Goal: Feedback & Contribution: Contribute content

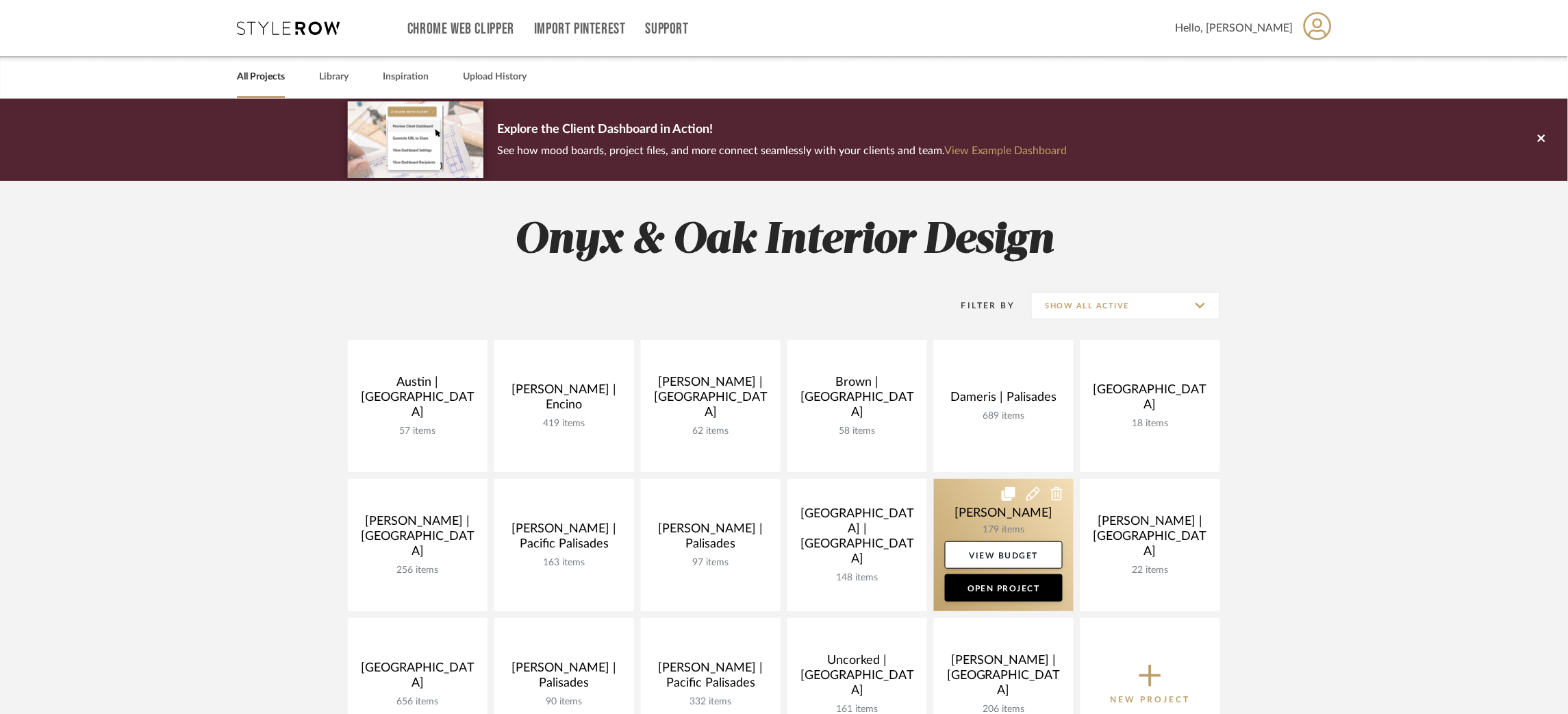
click at [968, 514] on link at bounding box center [1004, 544] width 140 height 132
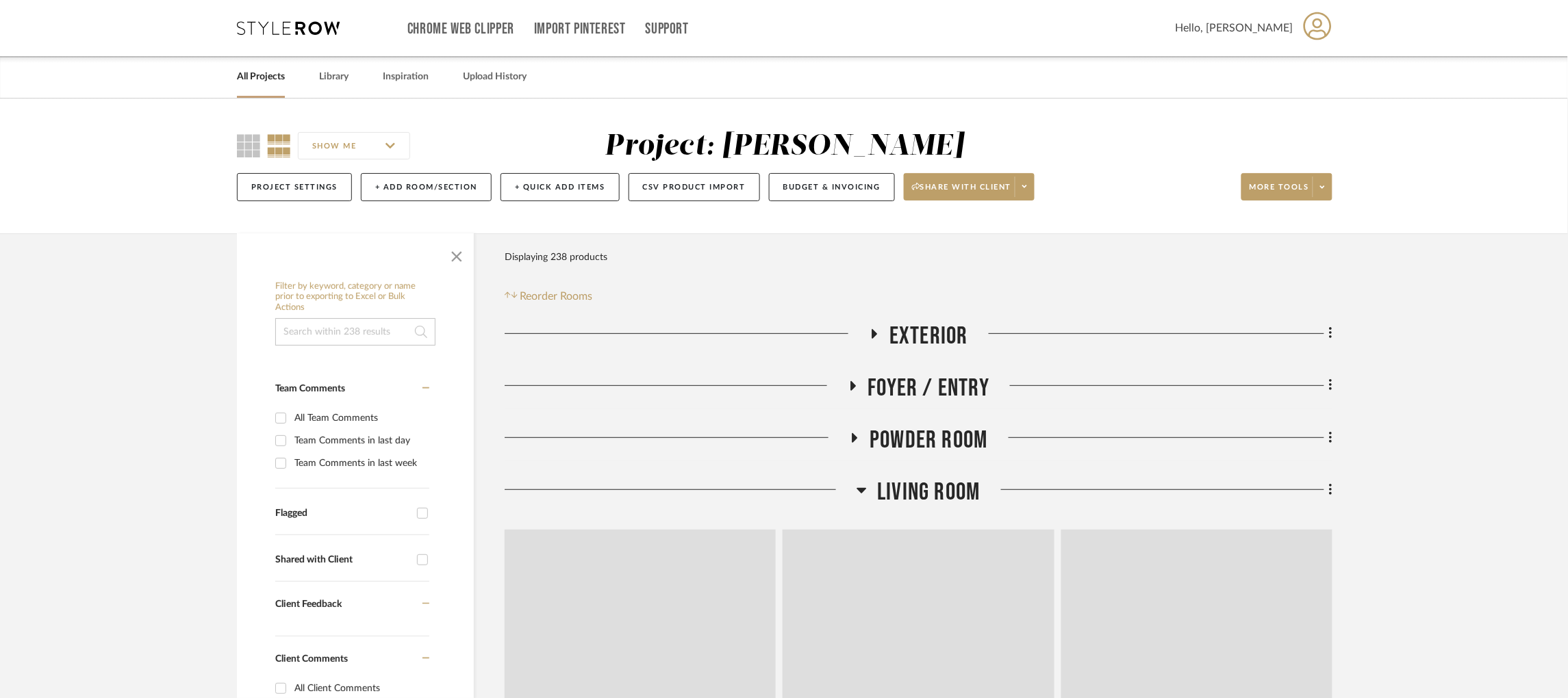
click at [302, 336] on input at bounding box center [355, 332] width 160 height 27
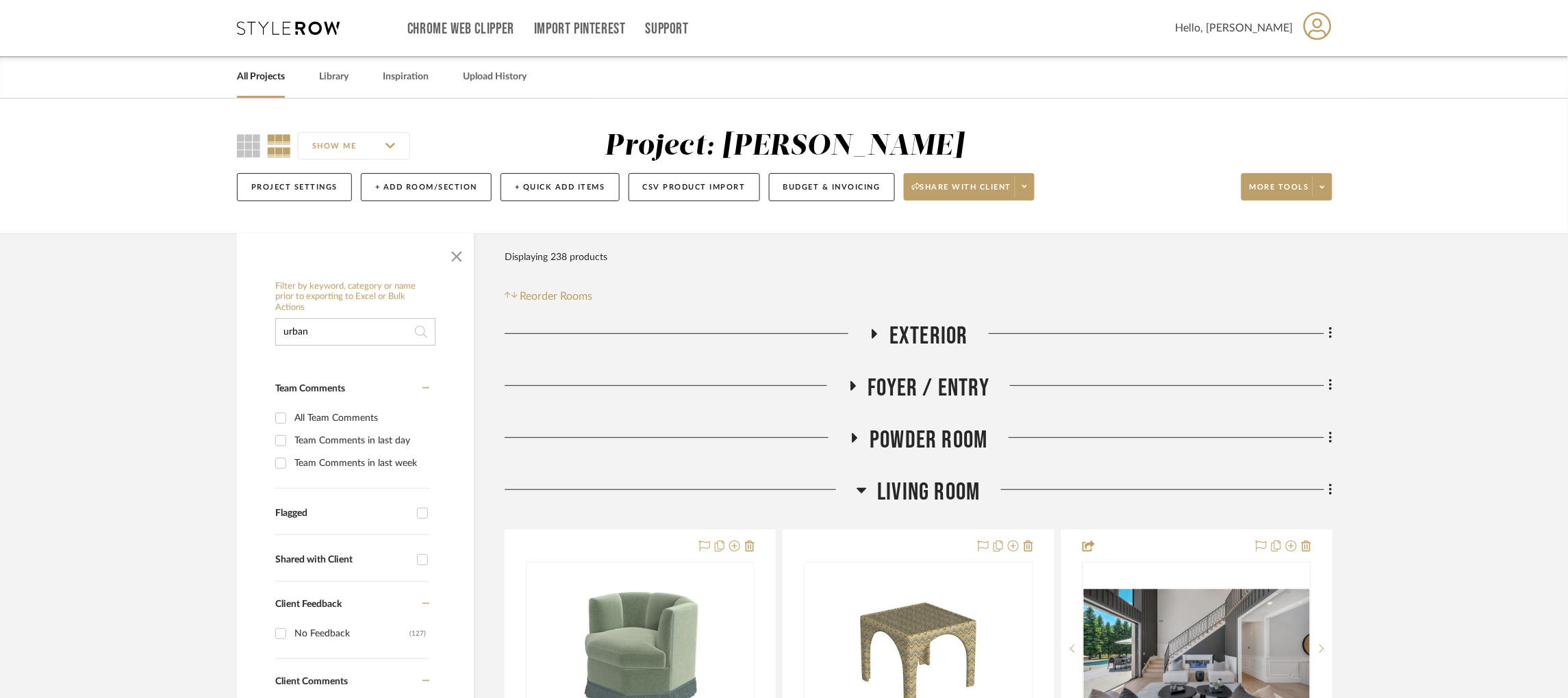
type input "urban"
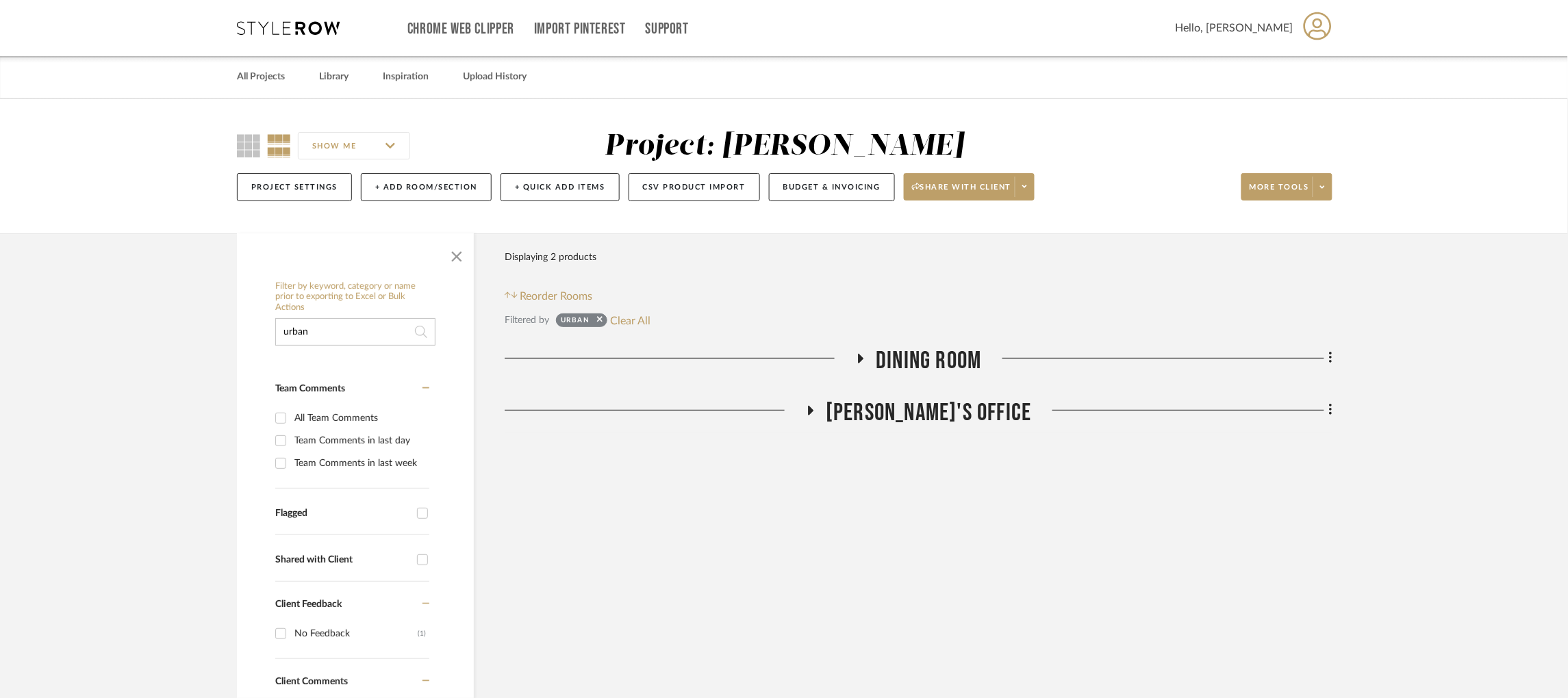
click at [861, 352] on h3 "Dining Room" at bounding box center [918, 361] width 126 height 30
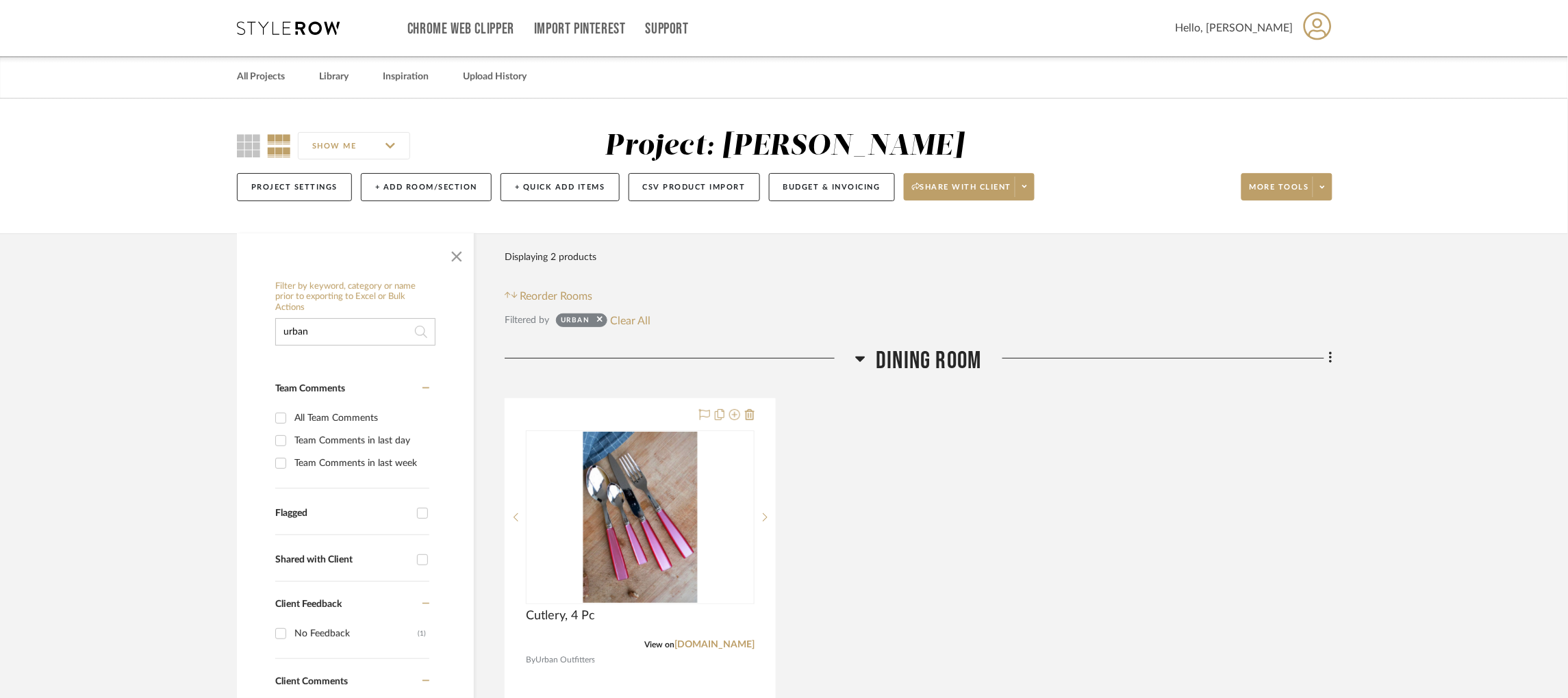
click at [281, 27] on icon at bounding box center [288, 28] width 103 height 13
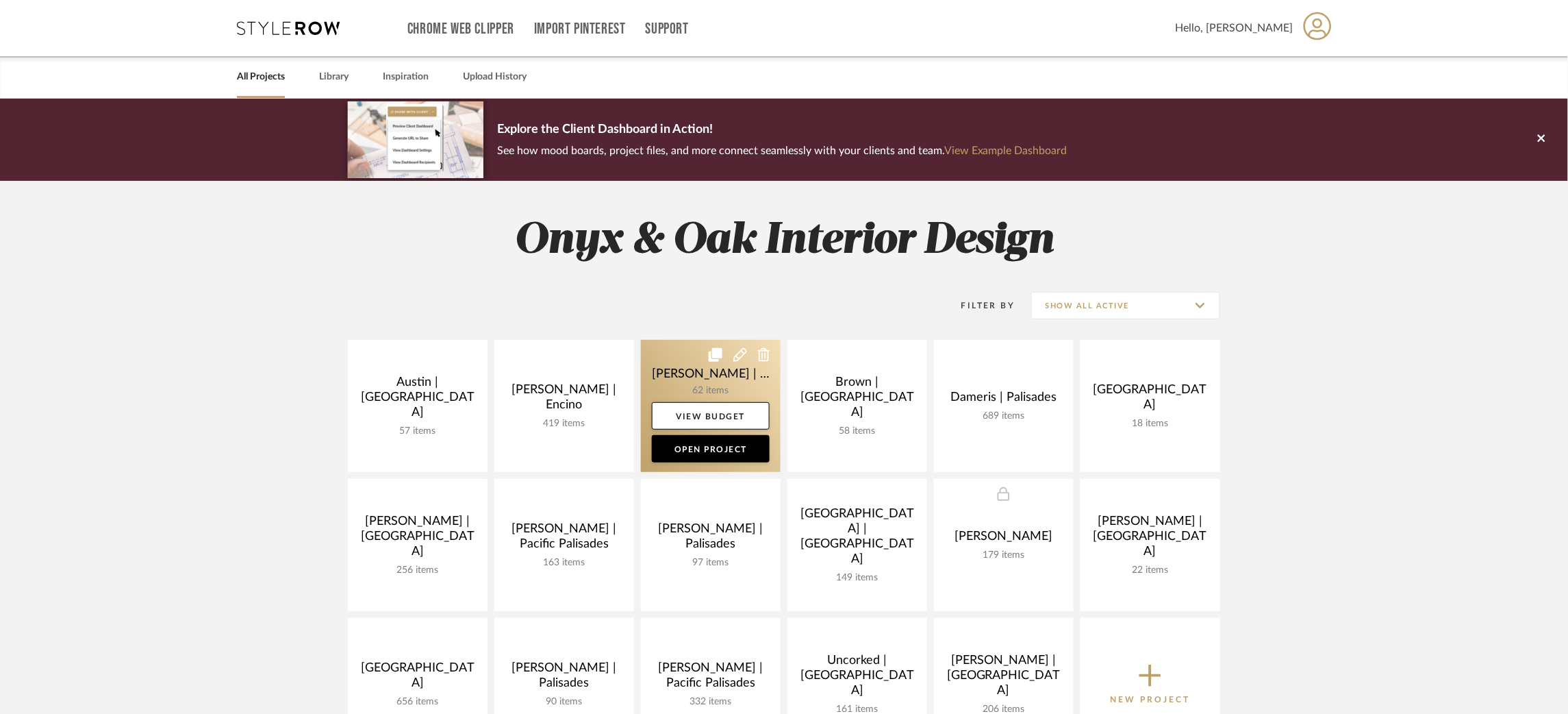
click at [670, 352] on link at bounding box center [711, 405] width 140 height 132
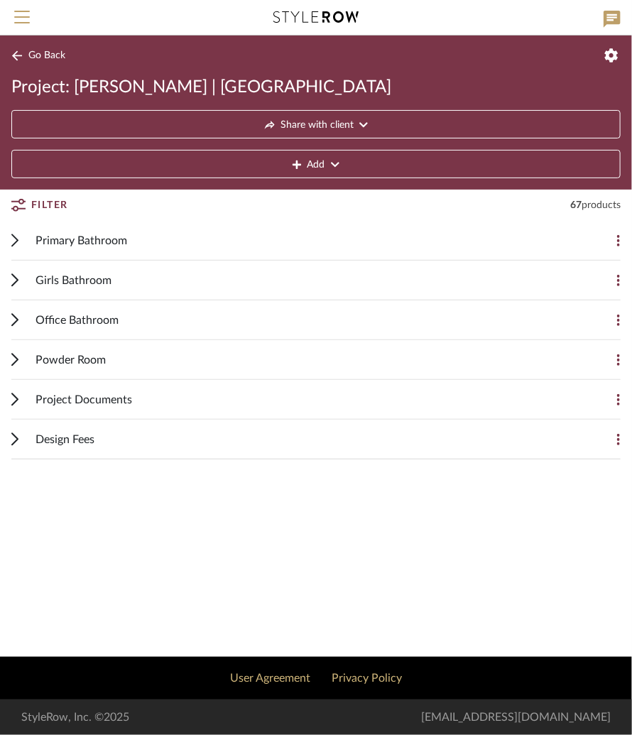
click at [61, 242] on span "Primary Bathroom" at bounding box center [82, 240] width 92 height 17
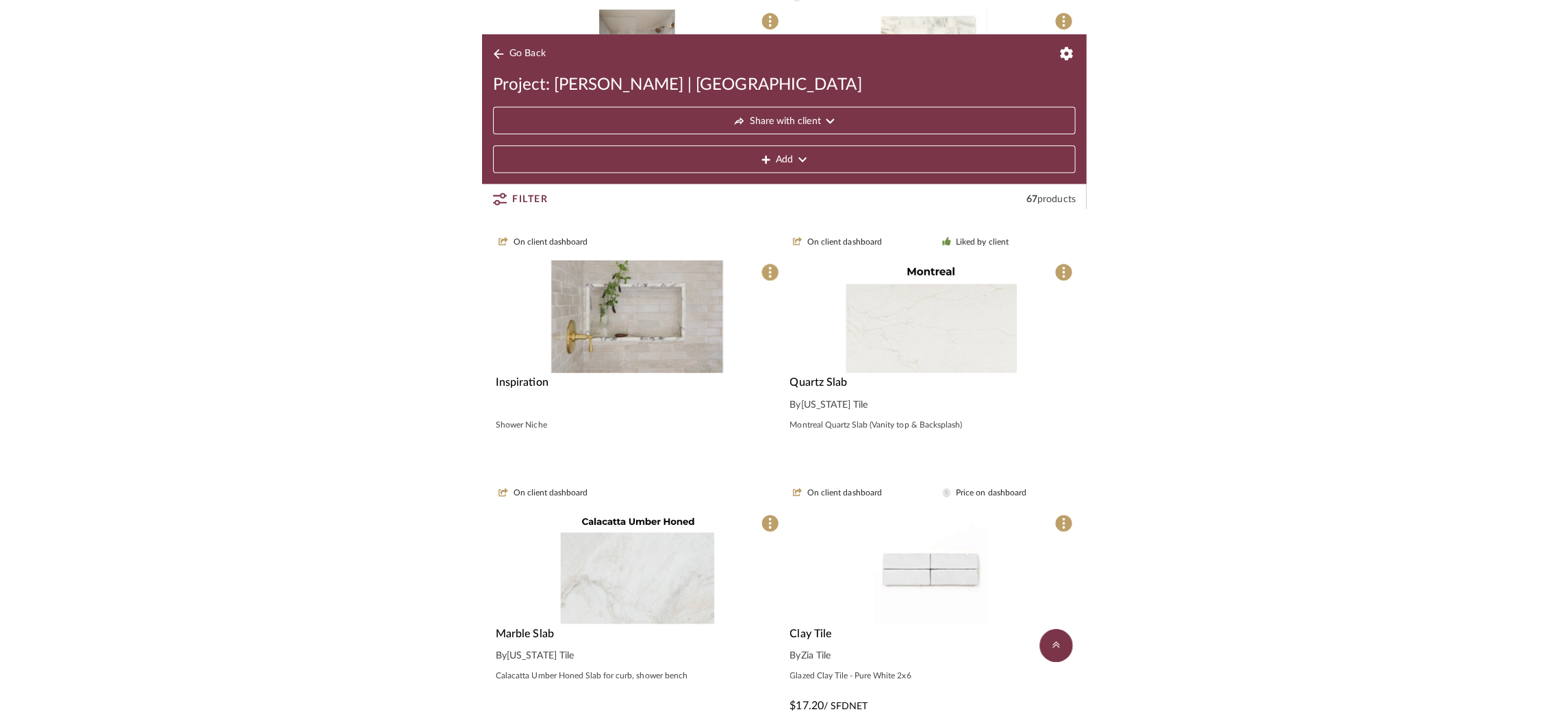
scroll to position [383, 0]
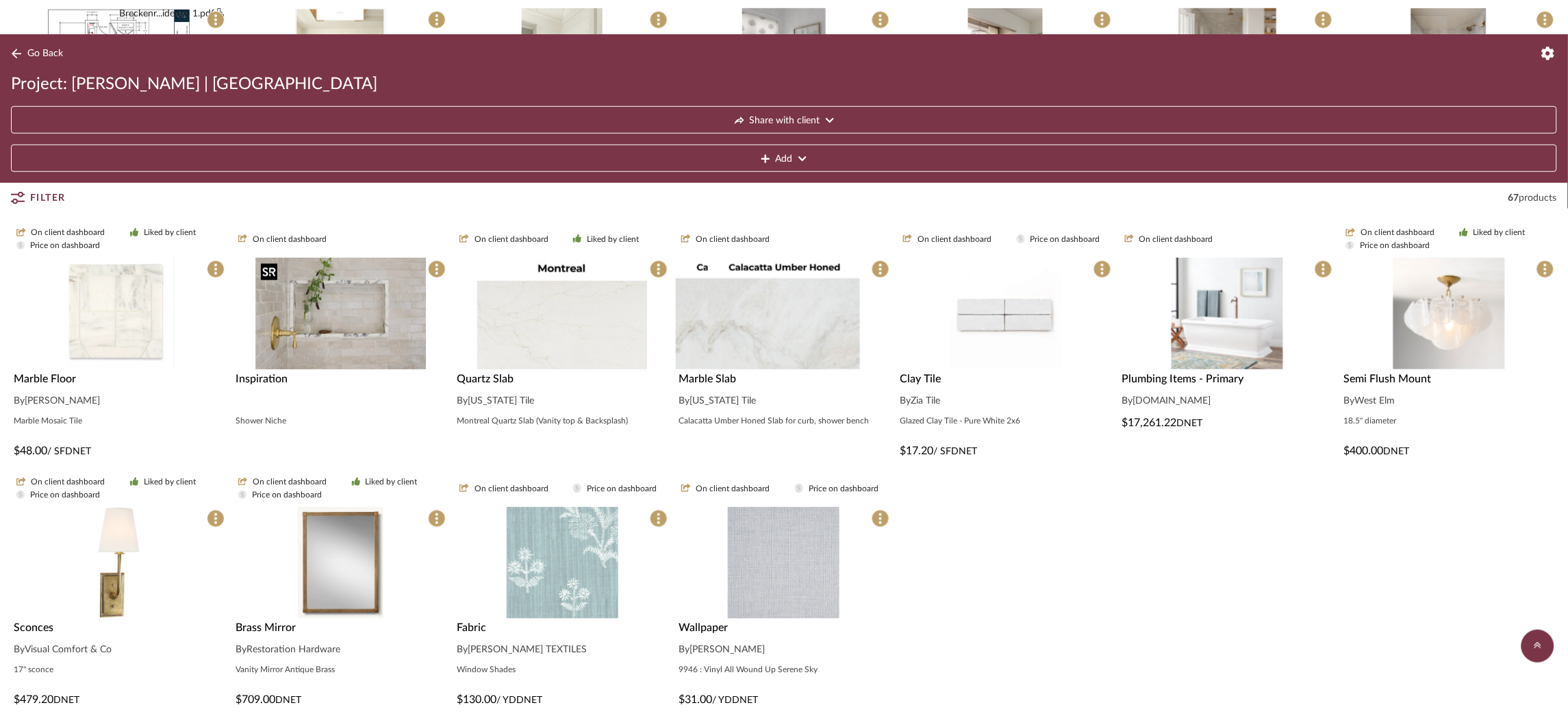
click at [370, 327] on img "0" at bounding box center [340, 314] width 171 height 112
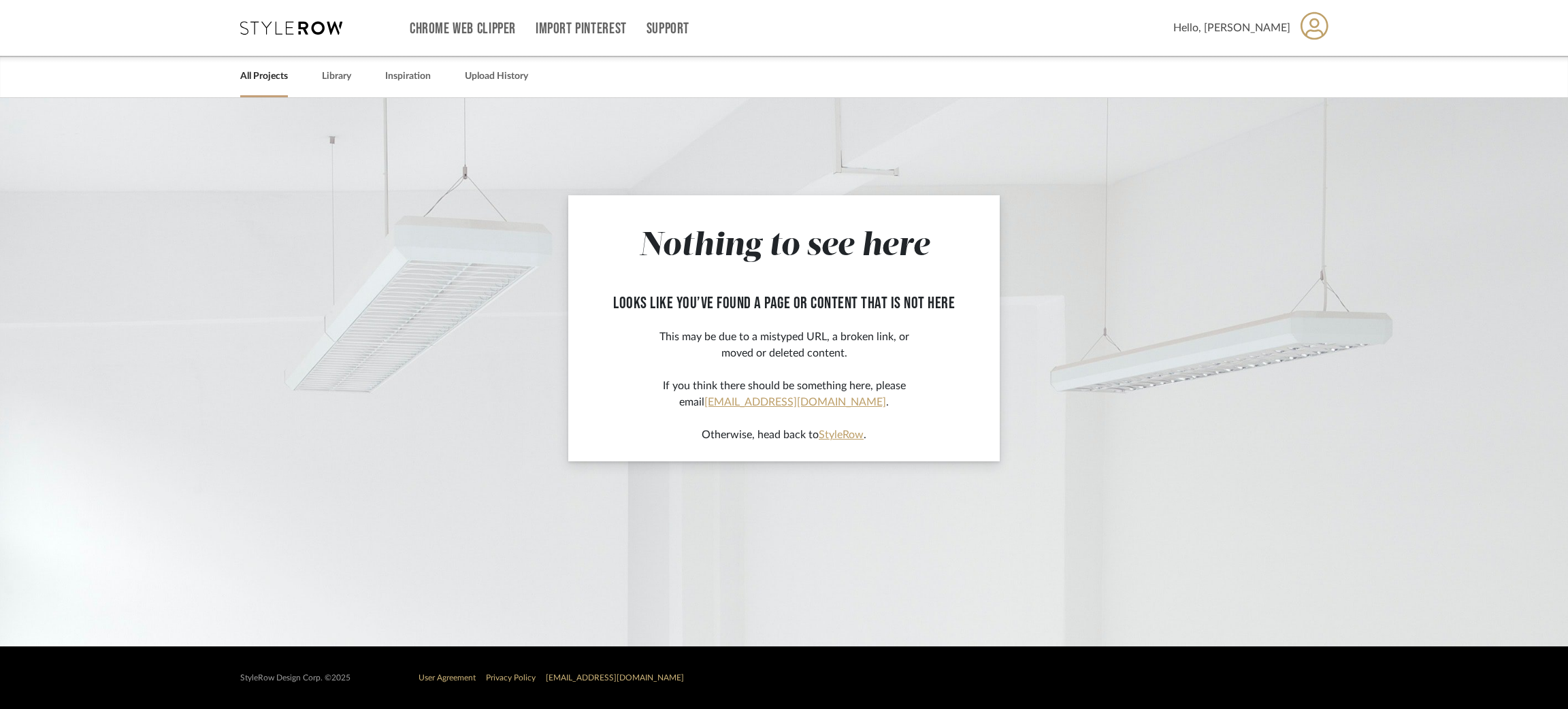
click at [312, 25] on icon at bounding box center [291, 28] width 103 height 13
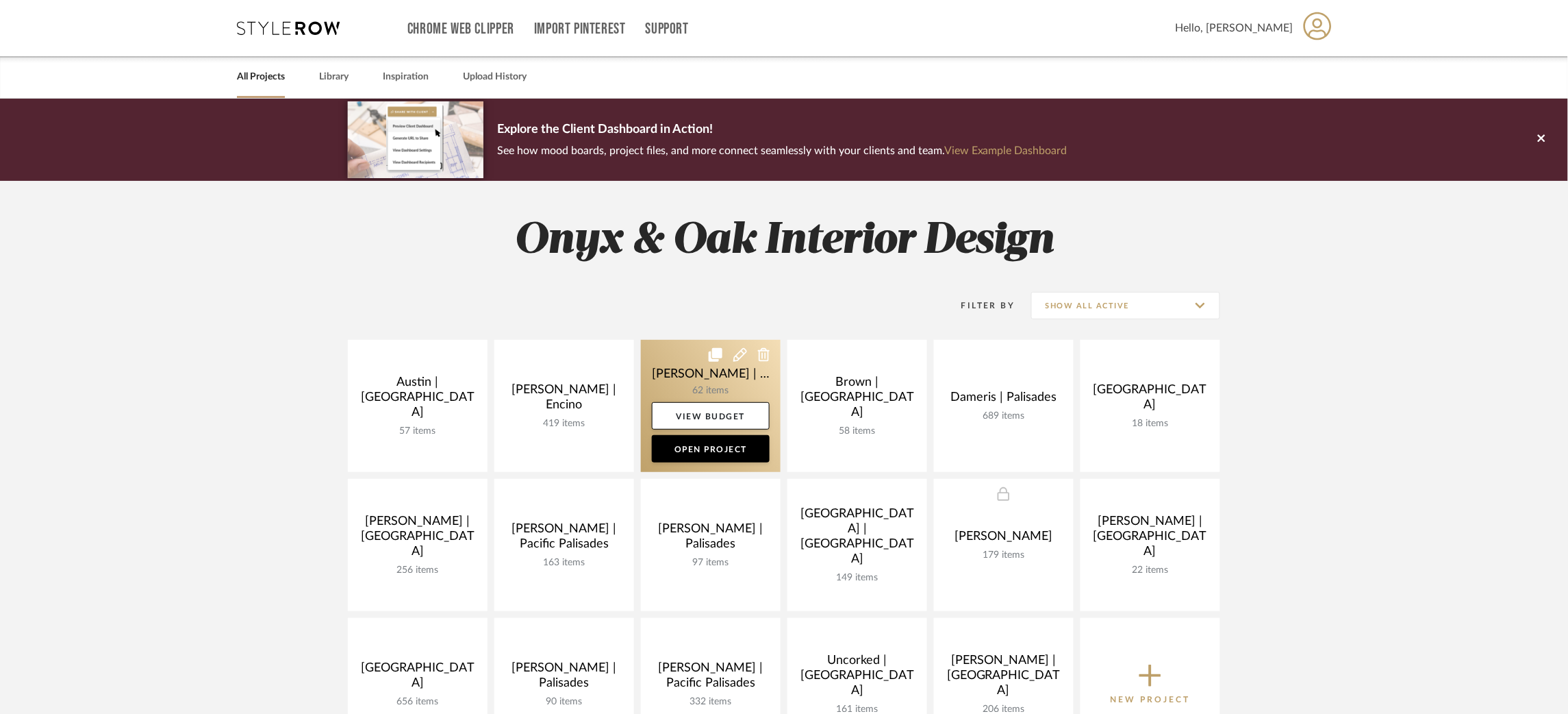
click at [673, 375] on link at bounding box center [711, 405] width 140 height 132
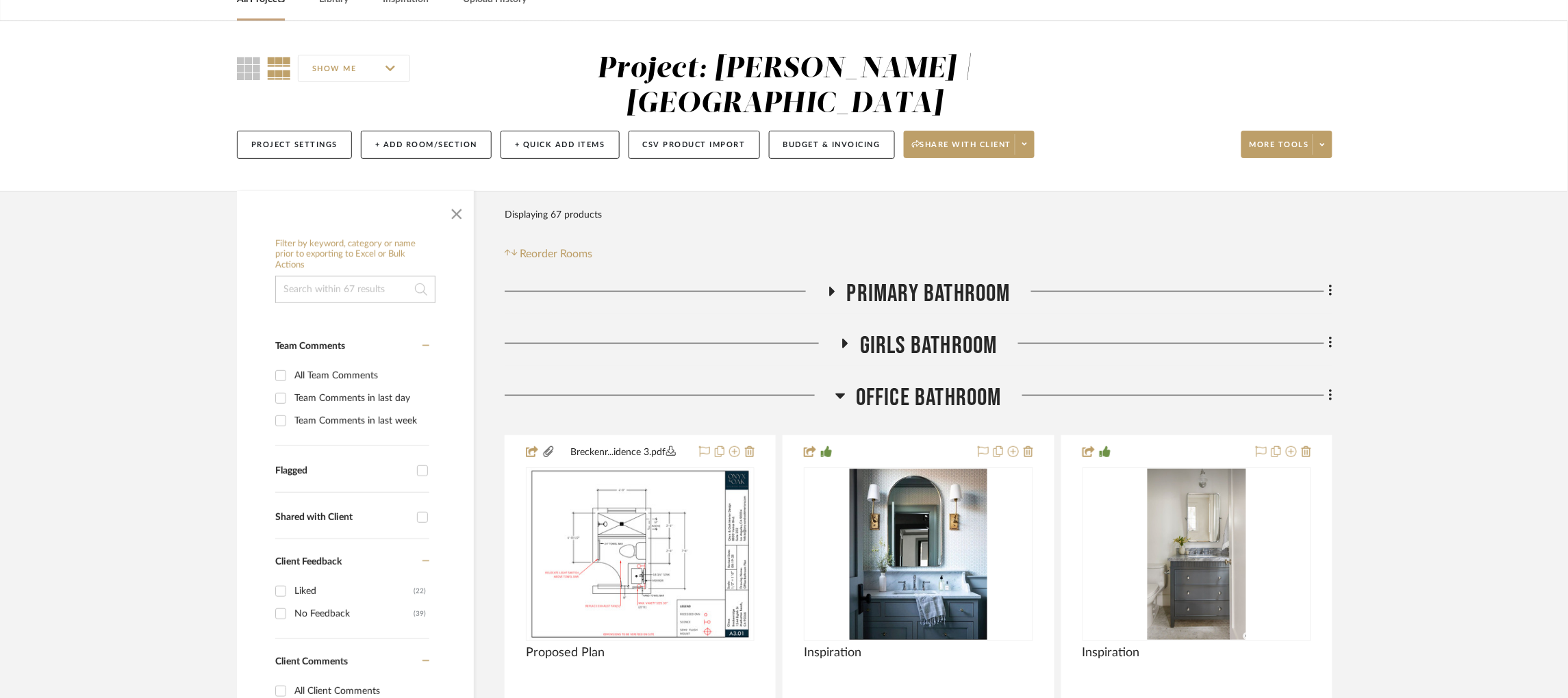
scroll to position [103, 0]
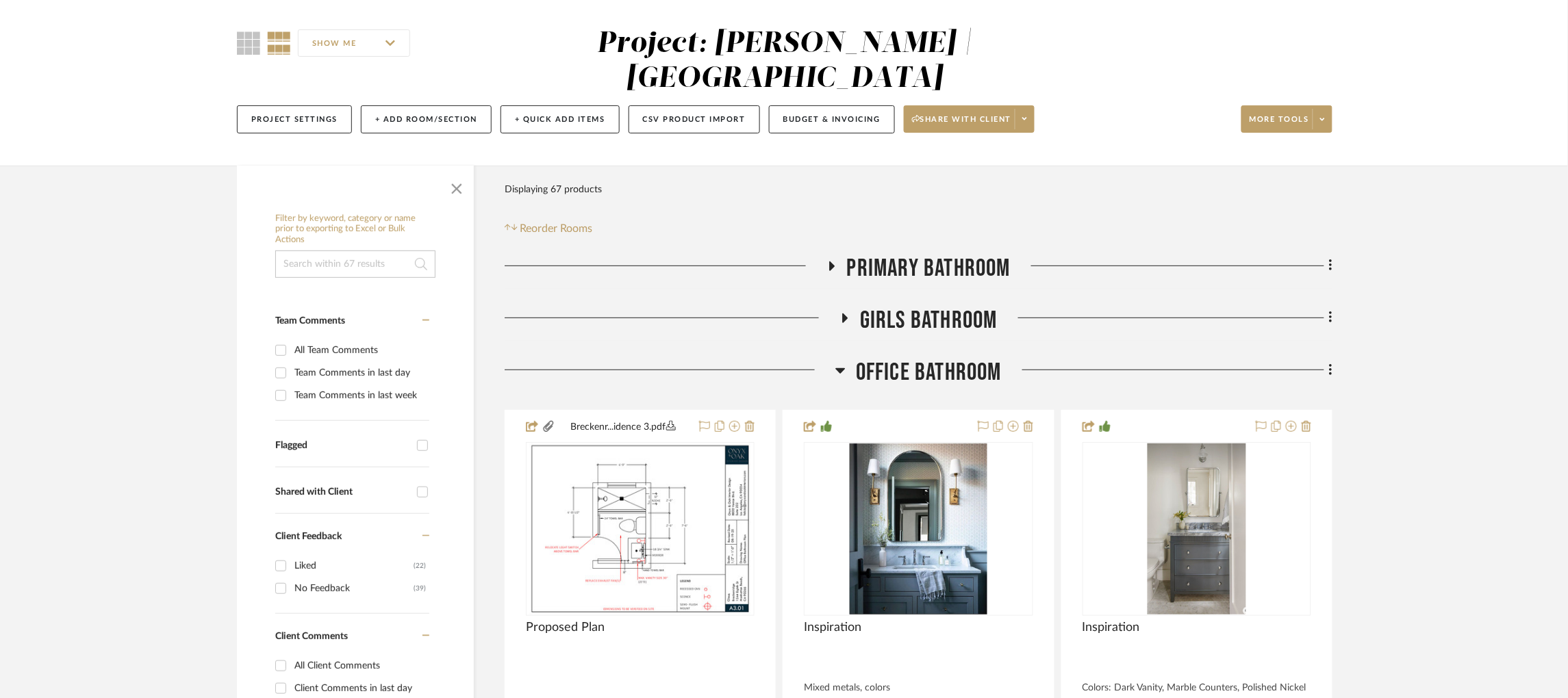
click at [832, 265] on icon at bounding box center [831, 266] width 16 height 11
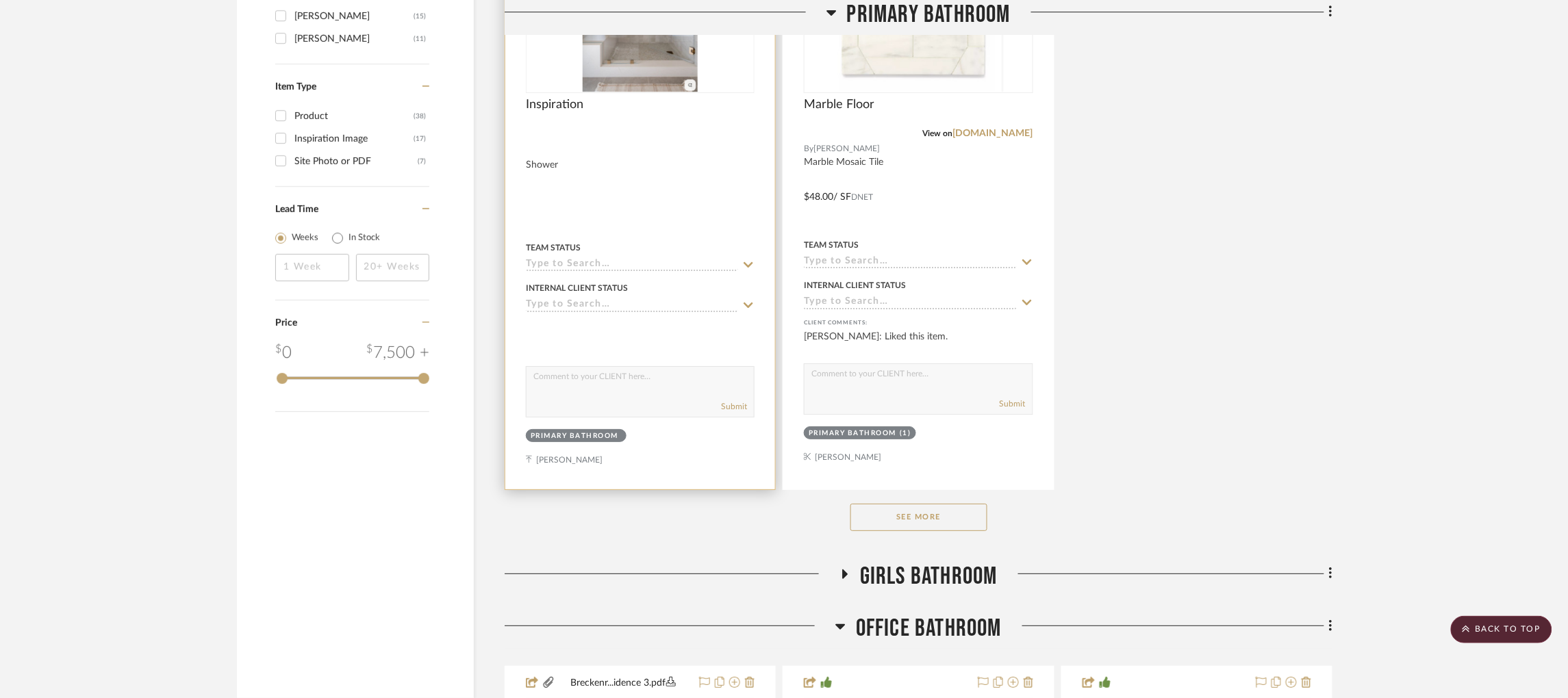
scroll to position [1848, 0]
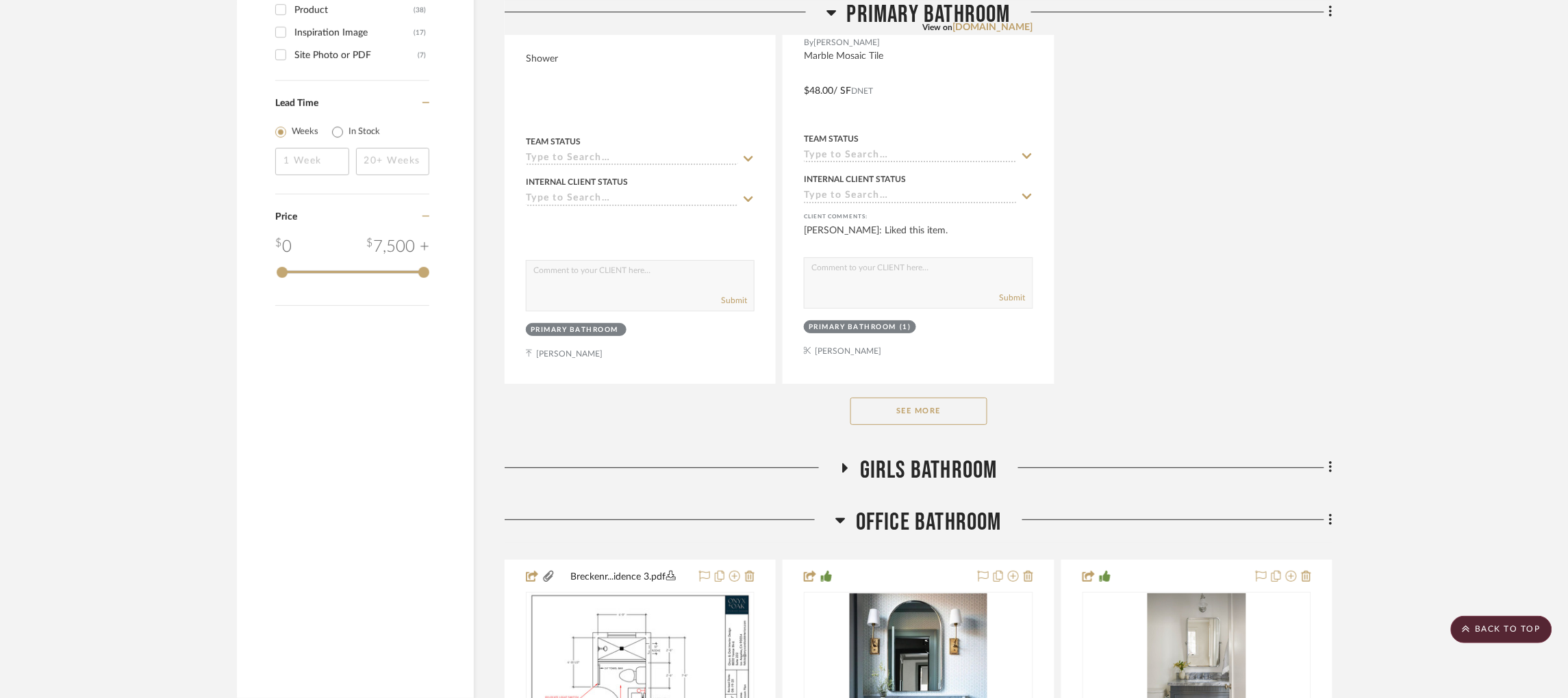
click at [958, 411] on button "See More" at bounding box center [919, 412] width 137 height 27
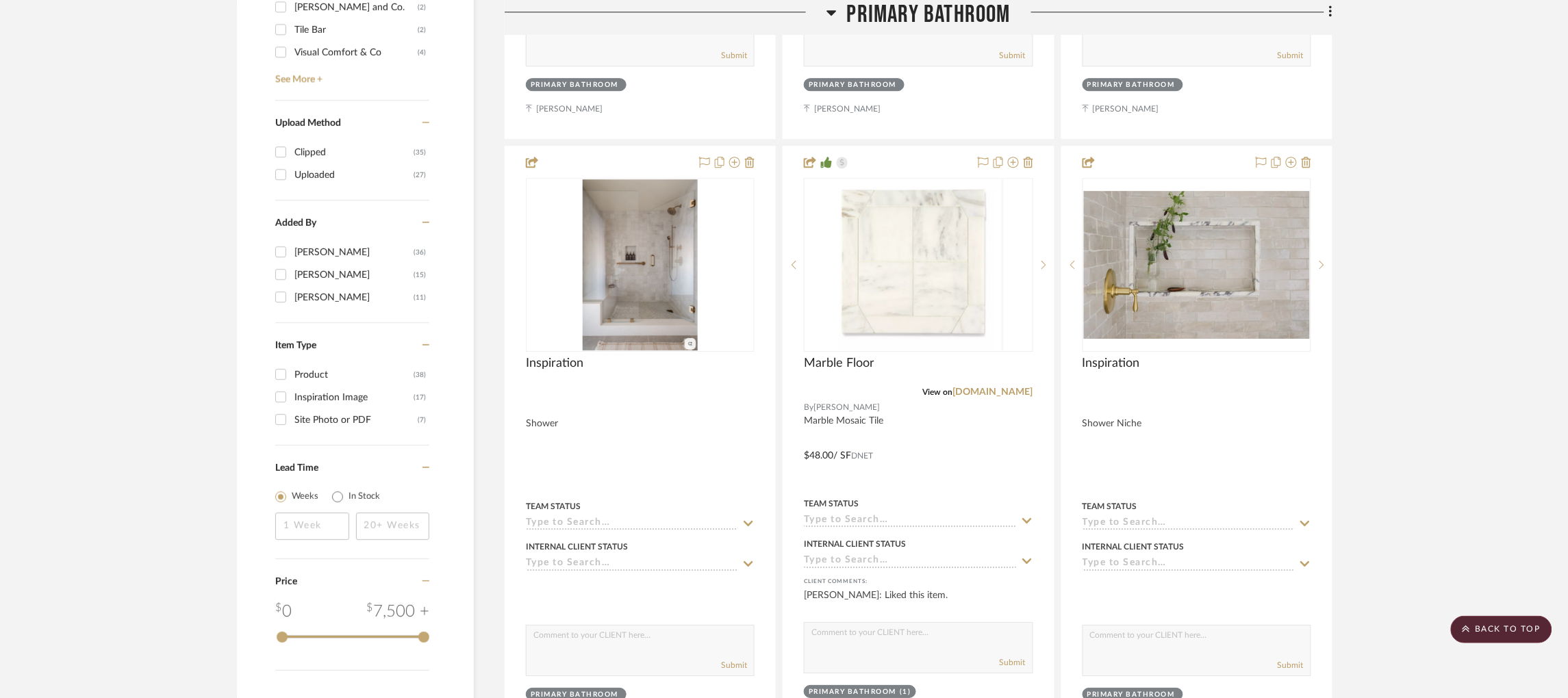
scroll to position [1437, 0]
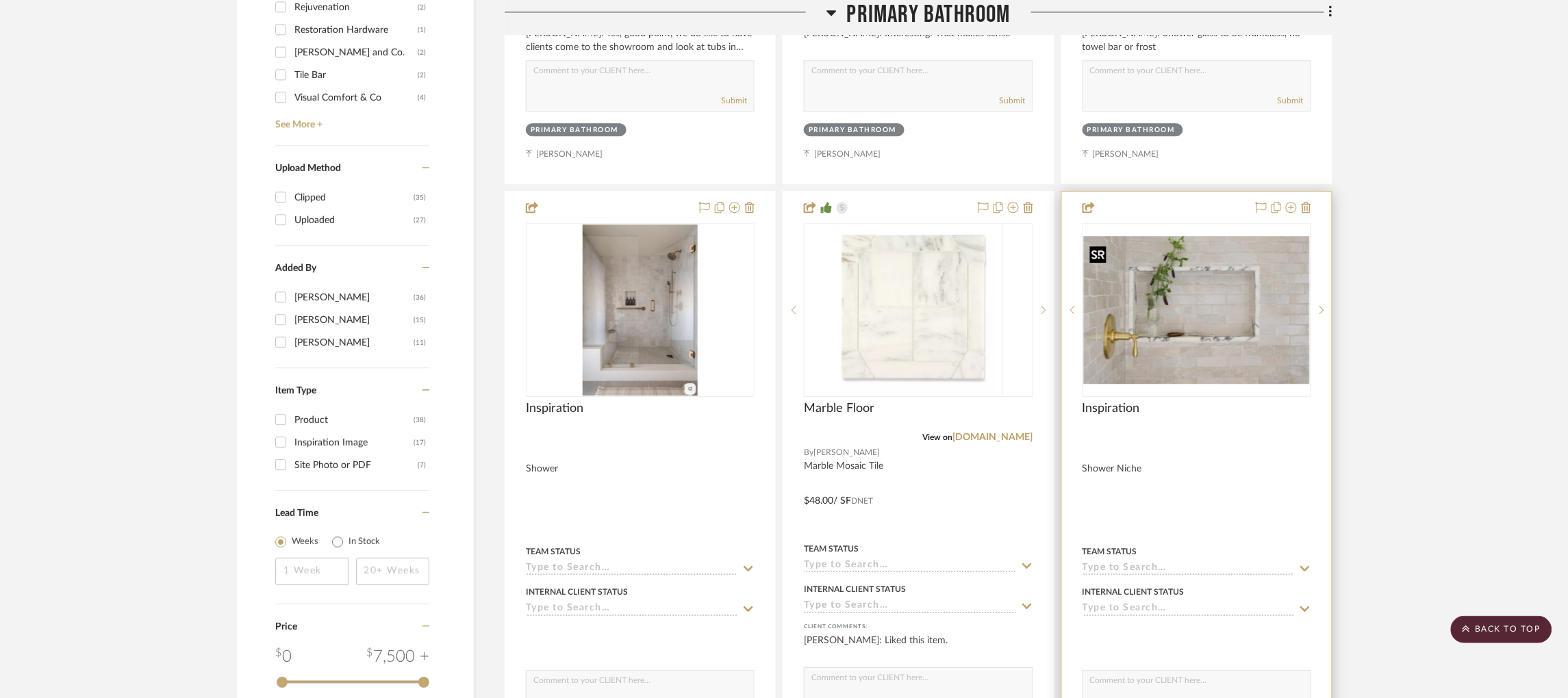
click at [0, 0] on img at bounding box center [0, 0] width 0 height 0
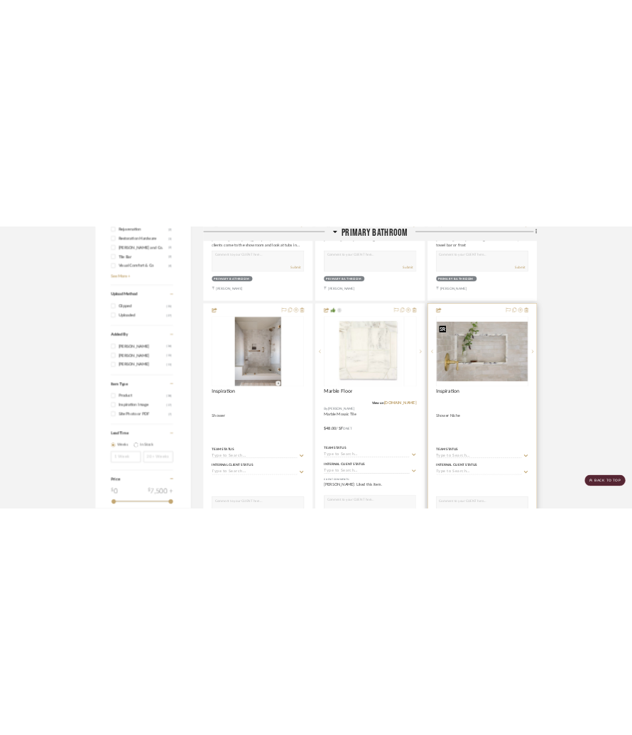
scroll to position [0, 0]
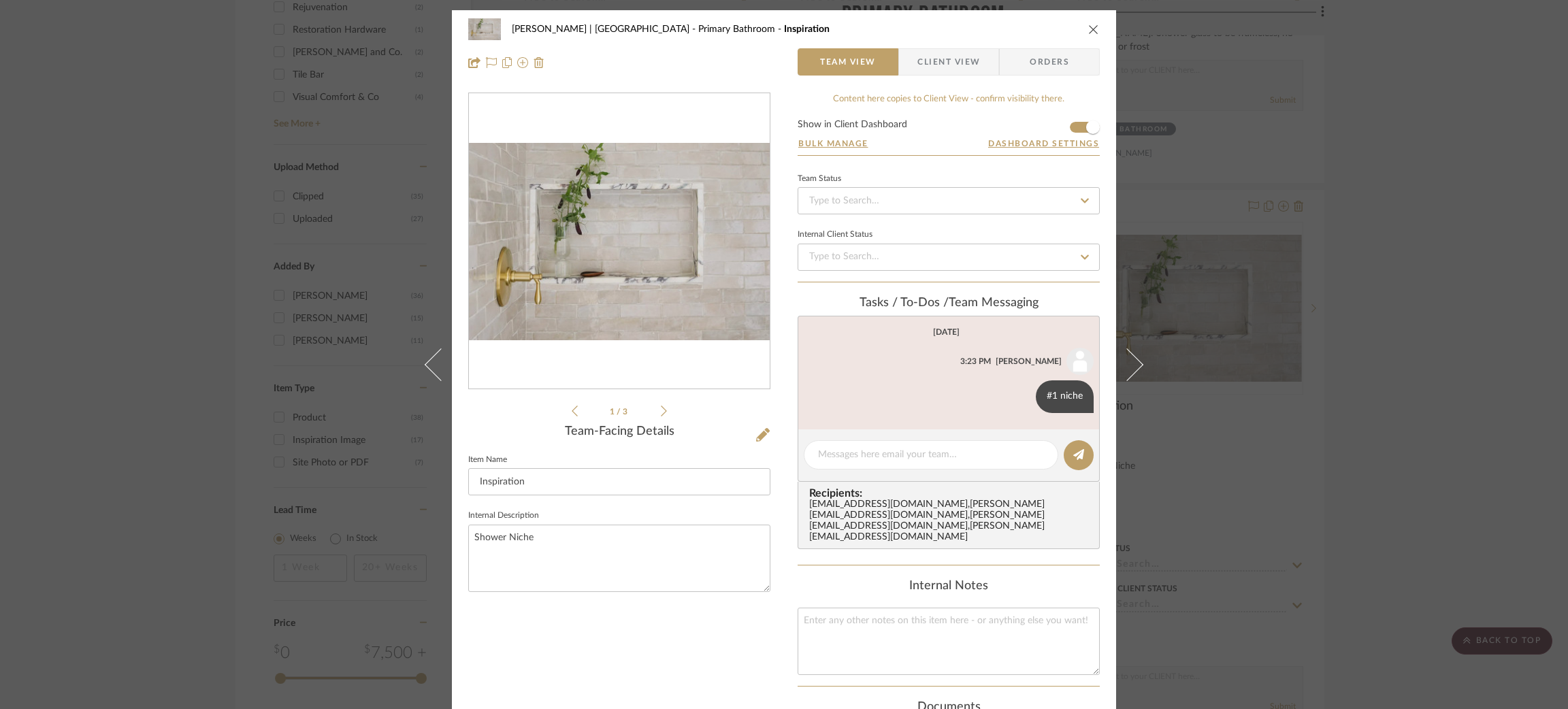
click at [662, 411] on icon at bounding box center [663, 410] width 6 height 12
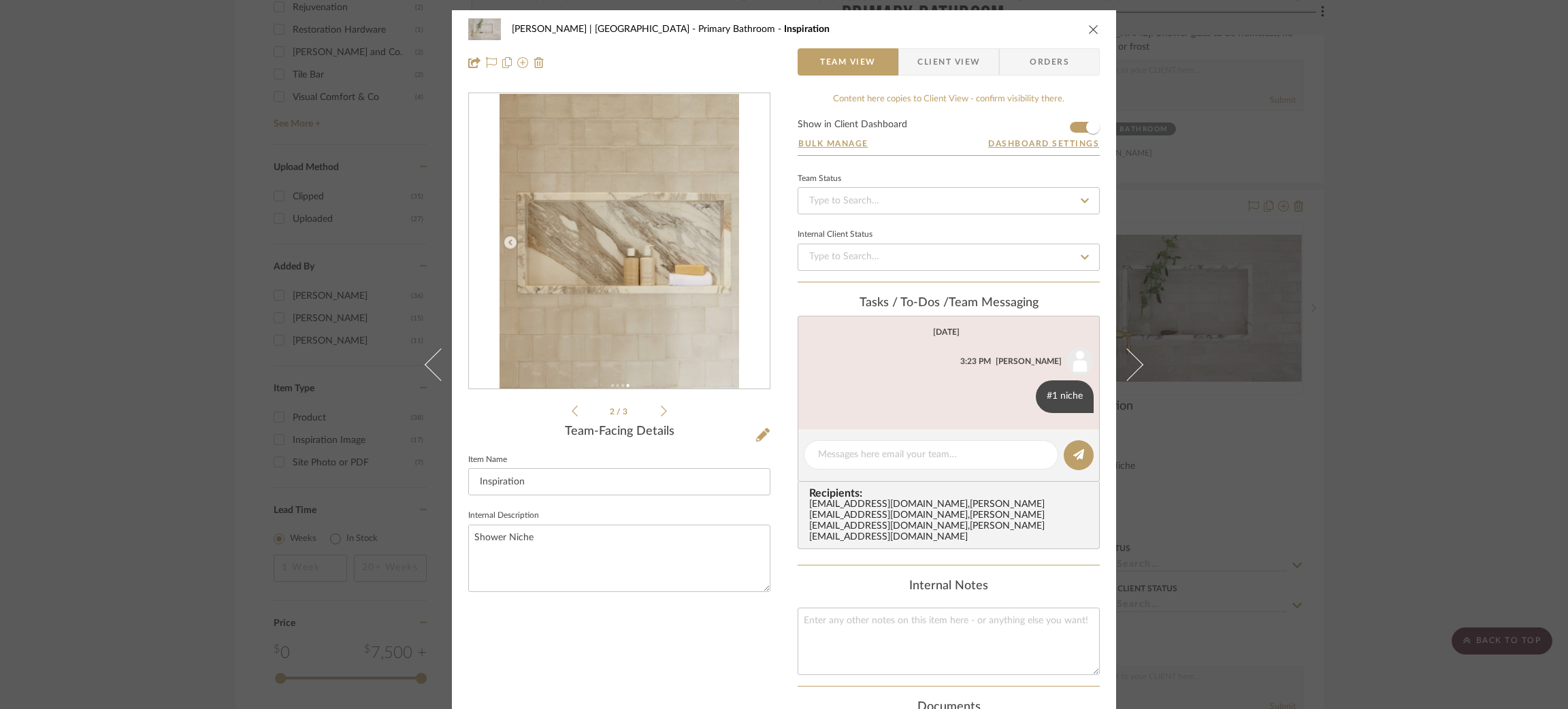
click at [662, 411] on icon at bounding box center [663, 410] width 6 height 12
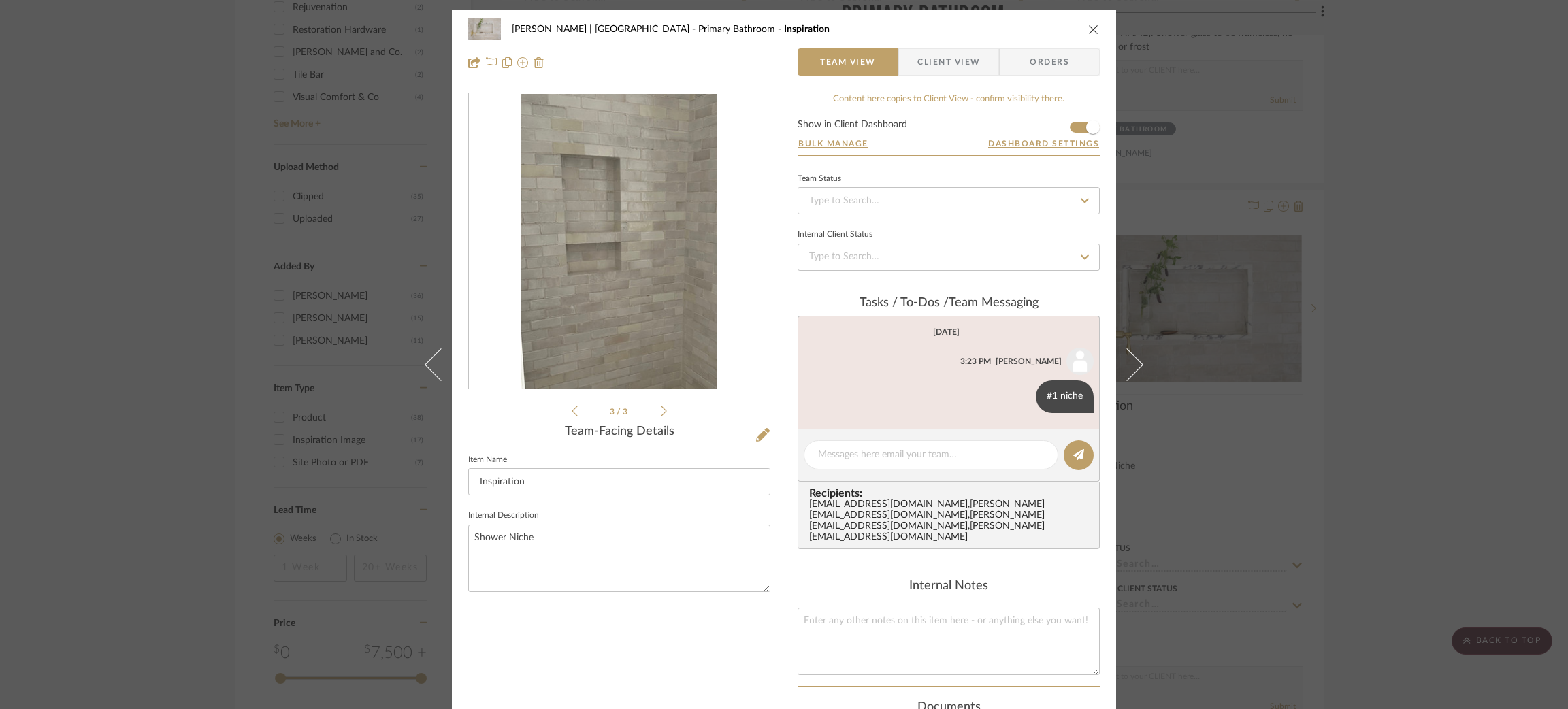
click at [571, 414] on icon at bounding box center [574, 410] width 6 height 11
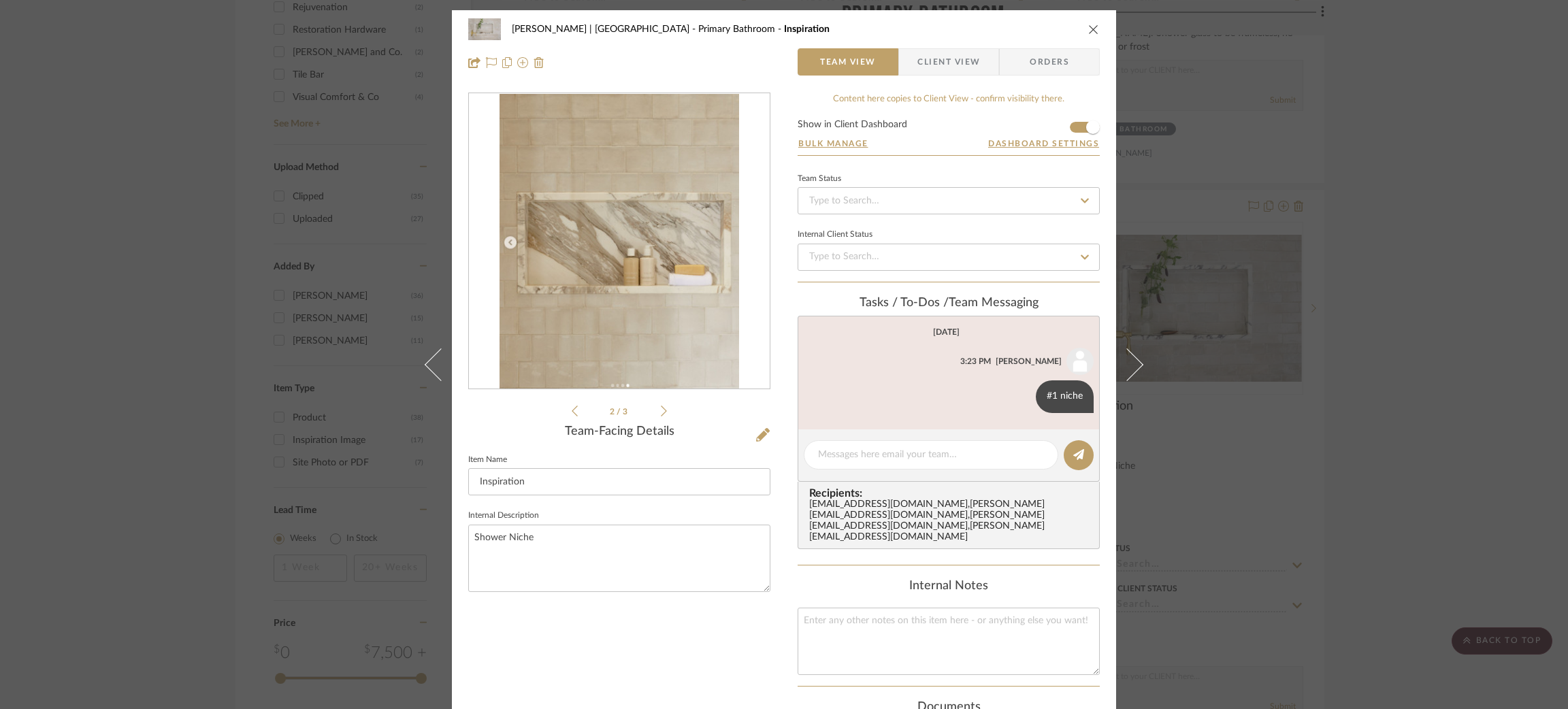
click at [571, 414] on icon at bounding box center [574, 410] width 6 height 11
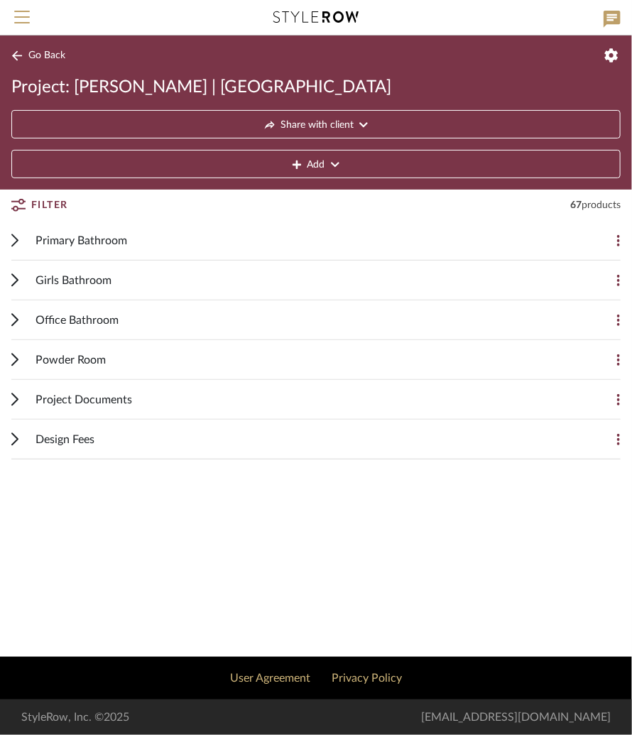
click at [43, 242] on span "Primary Bathroom" at bounding box center [82, 240] width 92 height 17
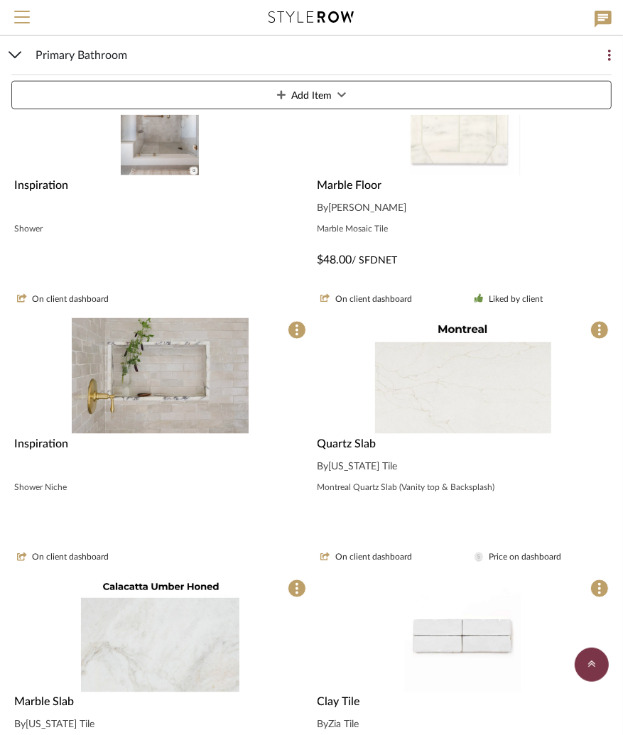
scroll to position [1064, 0]
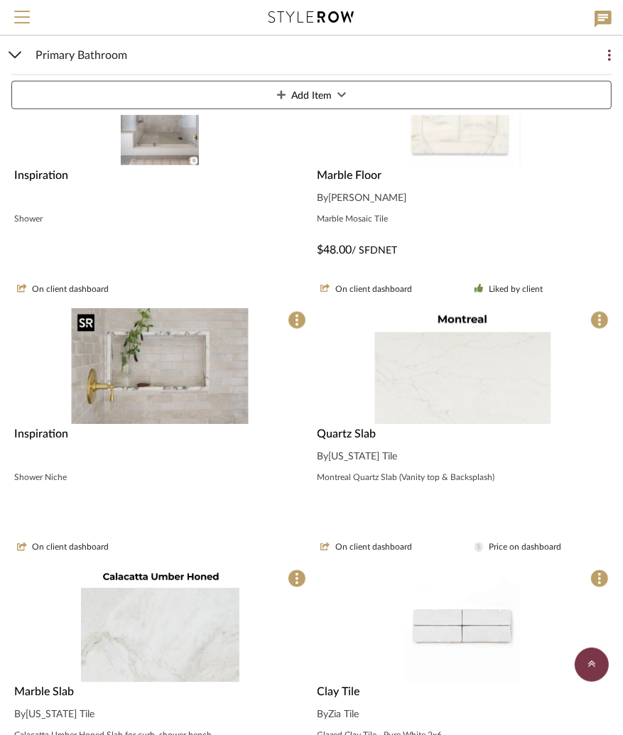
click at [0, 0] on img at bounding box center [0, 0] width 0 height 0
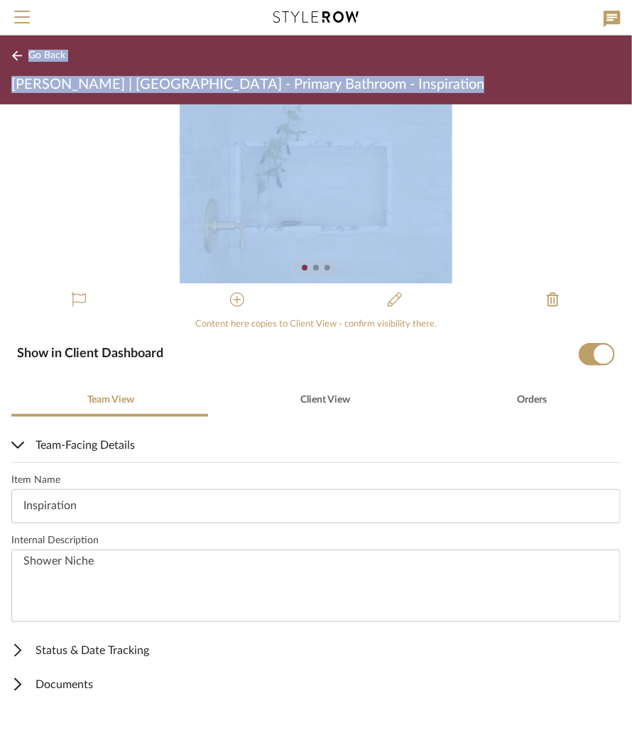
drag, startPoint x: 0, startPoint y: 307, endPoint x: -66, endPoint y: 298, distance: 66.7
click at [0, 298] on html "Search by brands, products, categories, colors, or styles Hello, Molly All Proj…" at bounding box center [316, 367] width 632 height 735
click at [80, 241] on div "0" at bounding box center [316, 193] width 632 height 179
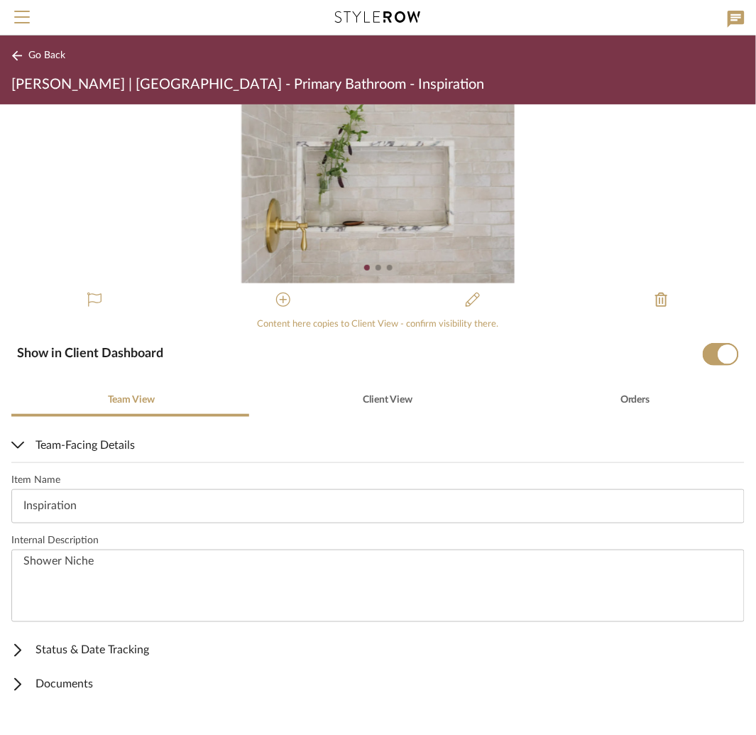
click at [21, 55] on icon at bounding box center [17, 55] width 10 height 10
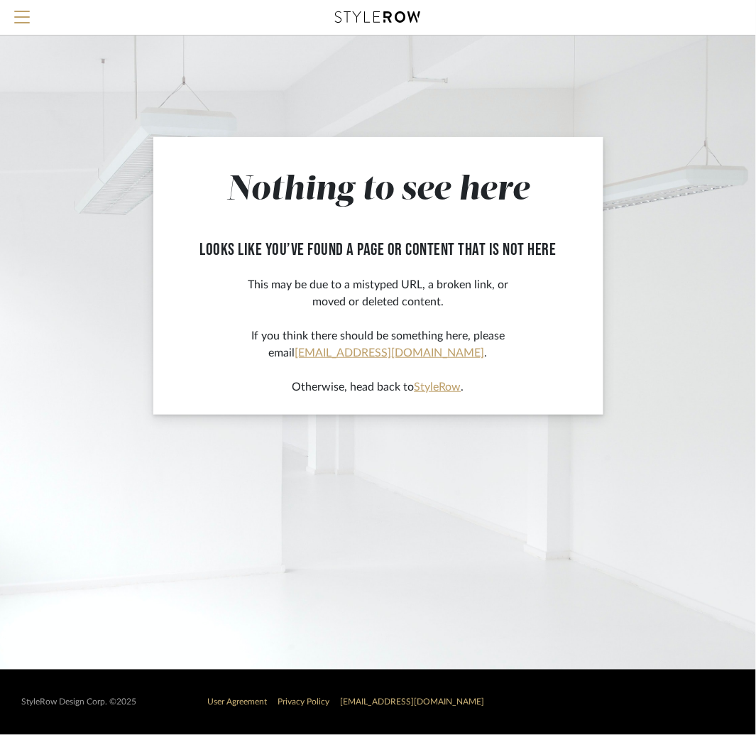
click at [359, 33] on div at bounding box center [378, 17] width 668 height 35
click at [365, 20] on icon at bounding box center [378, 16] width 85 height 11
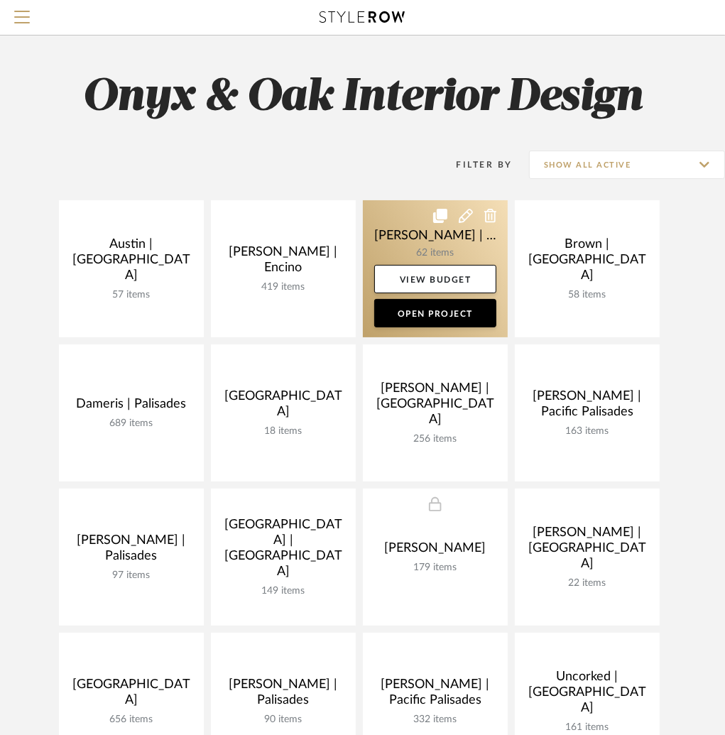
click at [407, 229] on link at bounding box center [435, 268] width 145 height 137
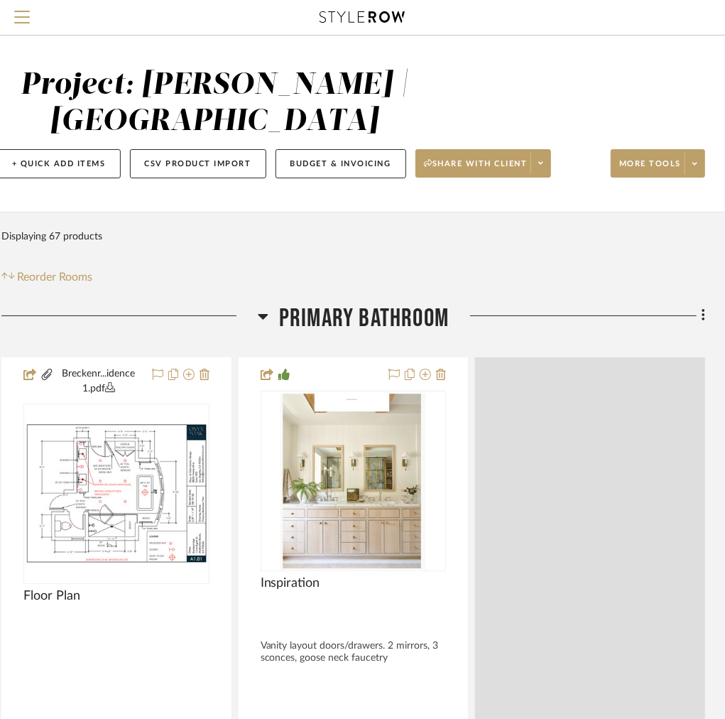
scroll to position [0, 525]
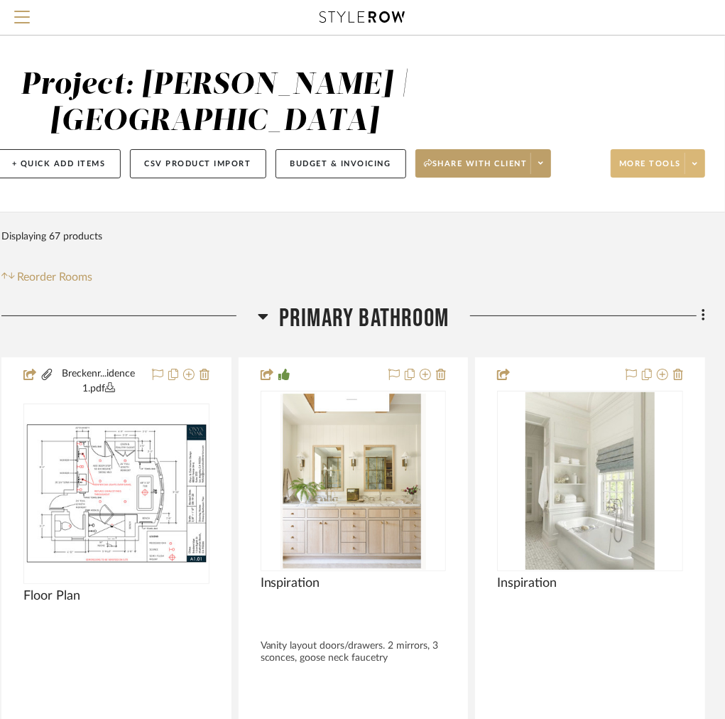
click at [685, 164] on span at bounding box center [695, 163] width 20 height 21
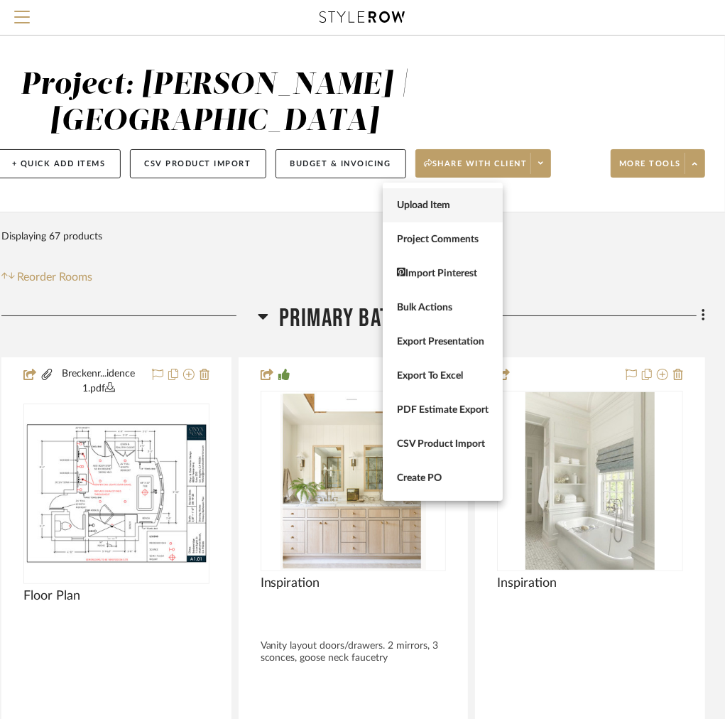
click at [449, 207] on span "Upload Item" at bounding box center [443, 205] width 92 height 12
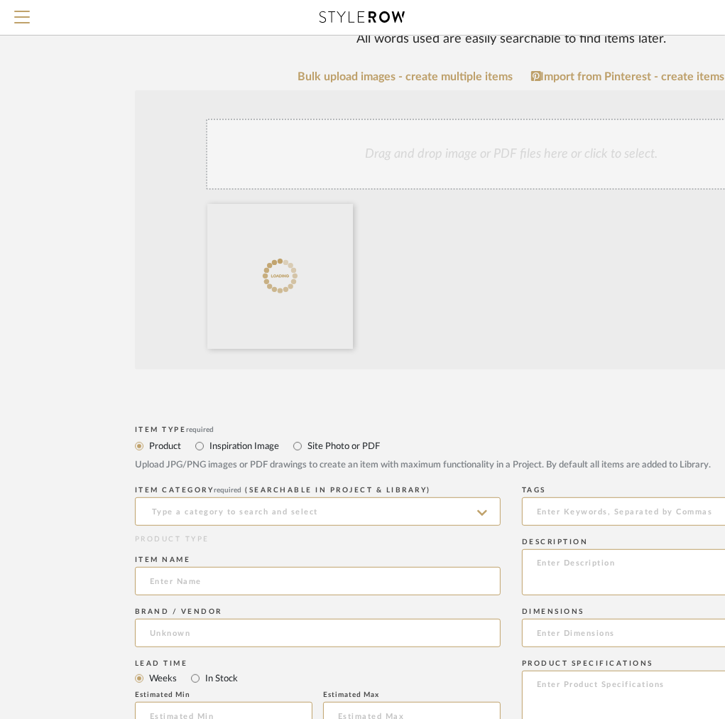
scroll to position [211, 0]
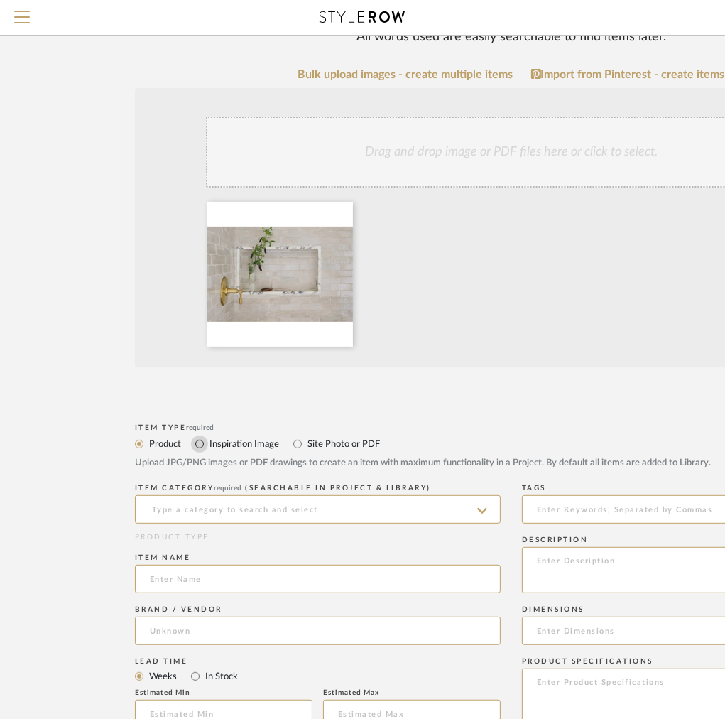
click at [203, 446] on input "Inspiration Image" at bounding box center [199, 443] width 17 height 17
radio input "true"
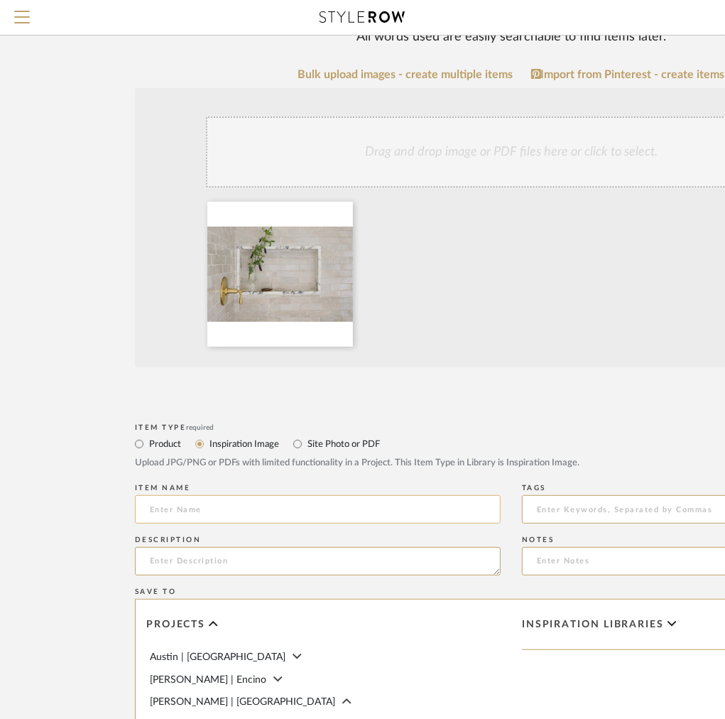
click at [176, 516] on input at bounding box center [318, 509] width 366 height 28
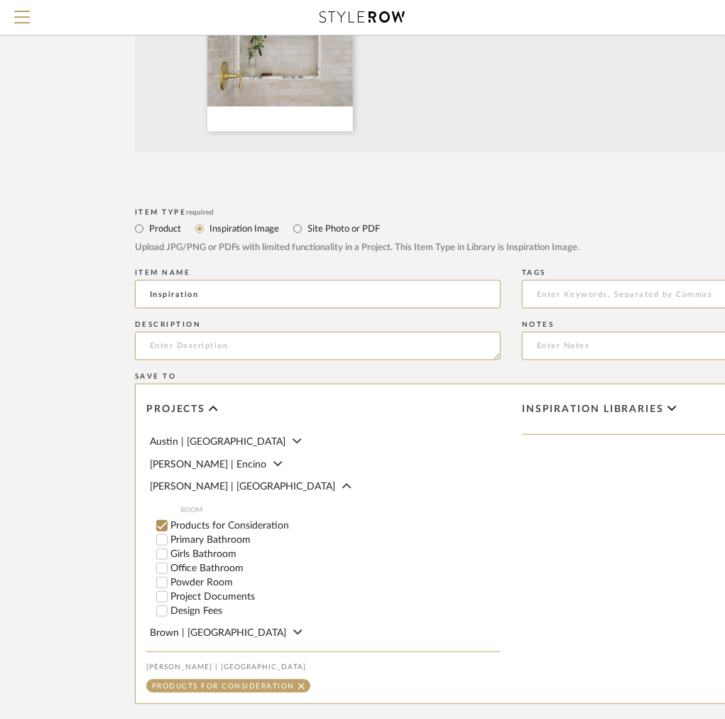
scroll to position [428, 0]
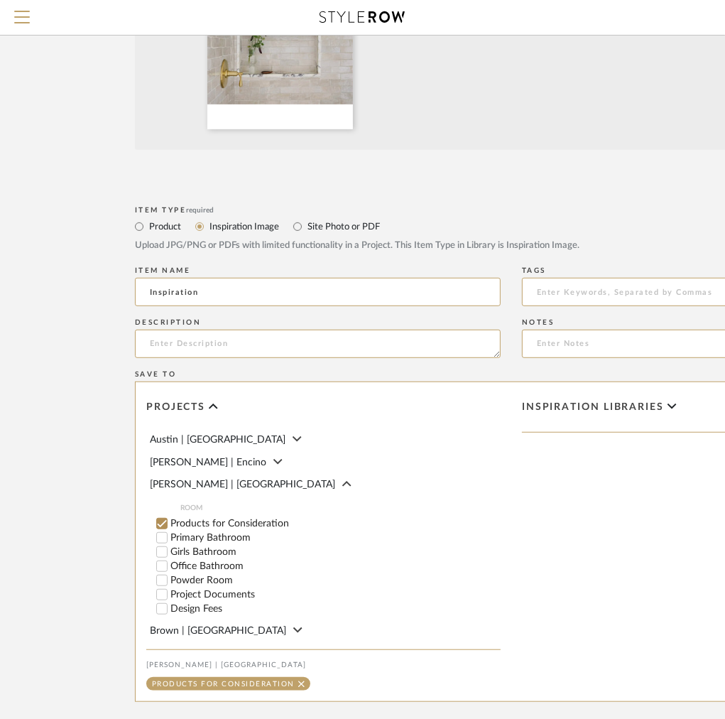
type input "Inspiration"
click at [161, 541] on input "Primary Bathroom" at bounding box center [162, 537] width 14 height 14
checkbox input "false"
click at [160, 556] on input "Girls Bathroom" at bounding box center [162, 552] width 14 height 14
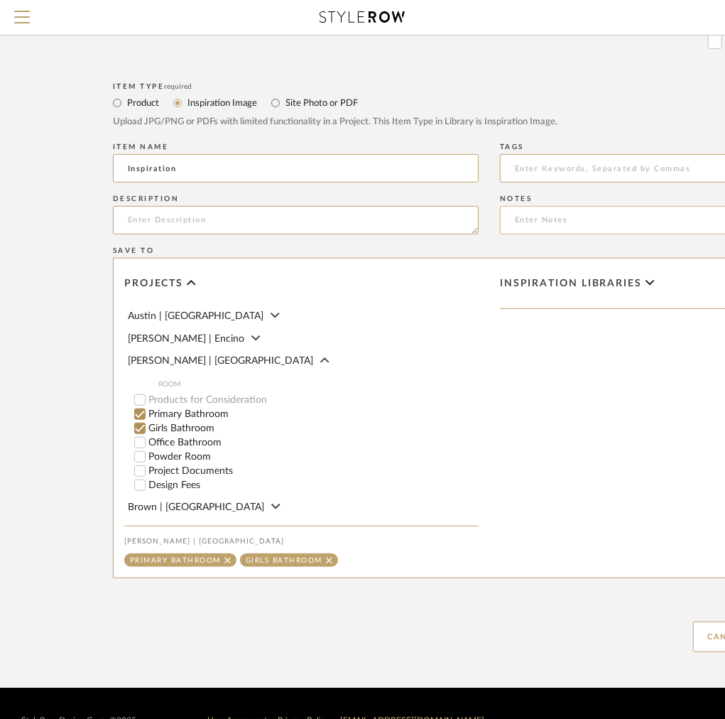
scroll to position [552, 23]
click at [137, 447] on input "Office Bathroom" at bounding box center [138, 442] width 14 height 14
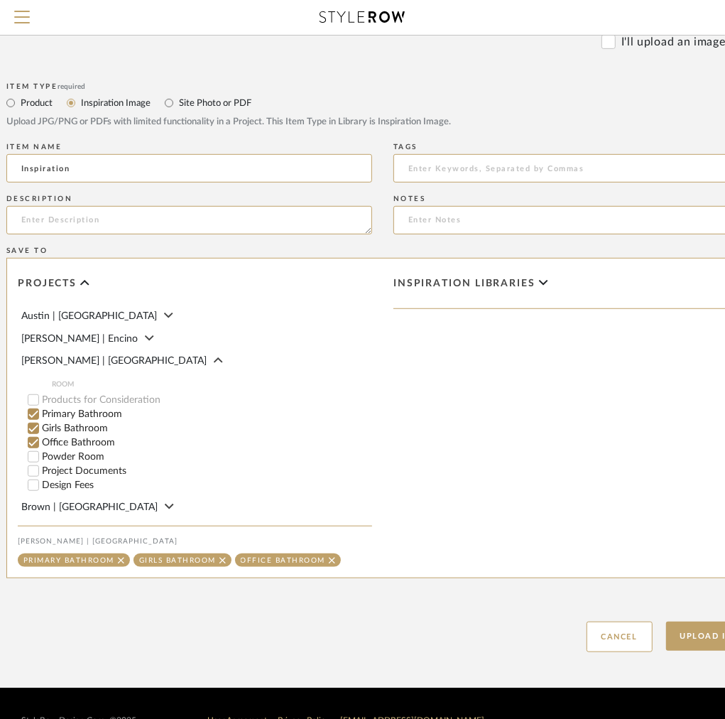
scroll to position [552, 126]
click at [124, 230] on textarea at bounding box center [192, 220] width 366 height 28
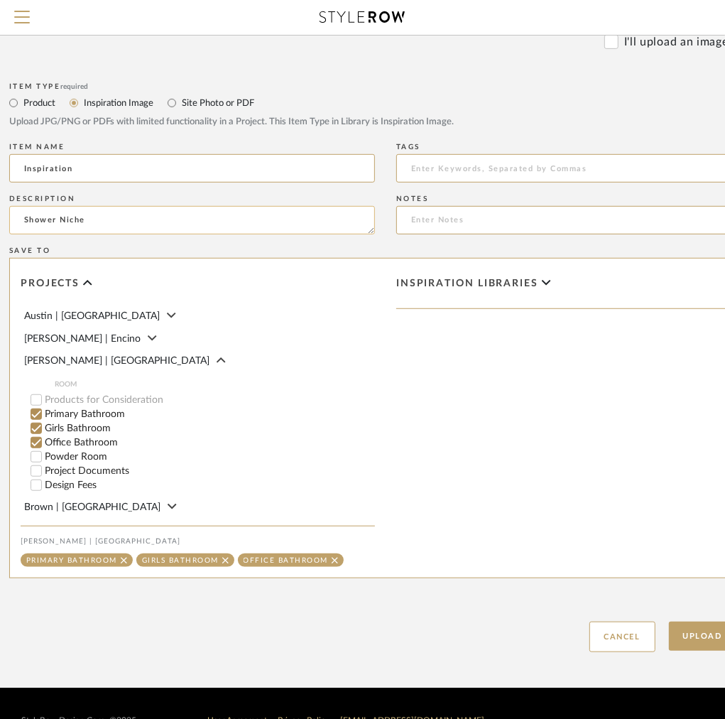
scroll to position [589, 126]
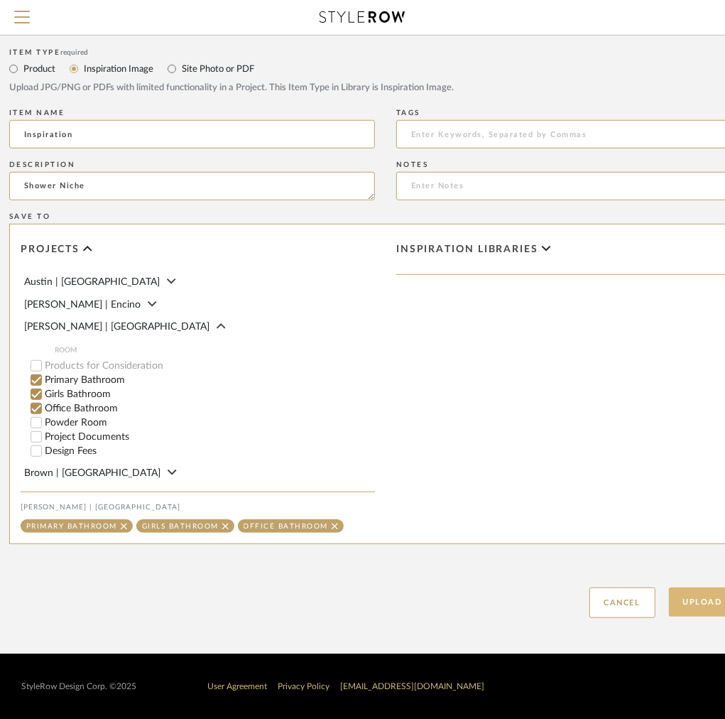
type textarea "Shower Niche"
click at [698, 592] on button "Upload Item" at bounding box center [716, 601] width 94 height 29
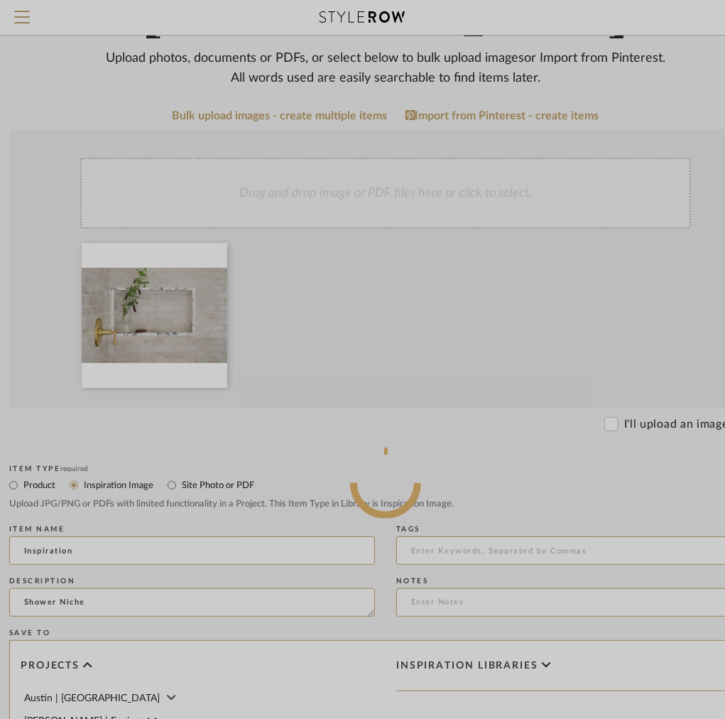
scroll to position [165, 126]
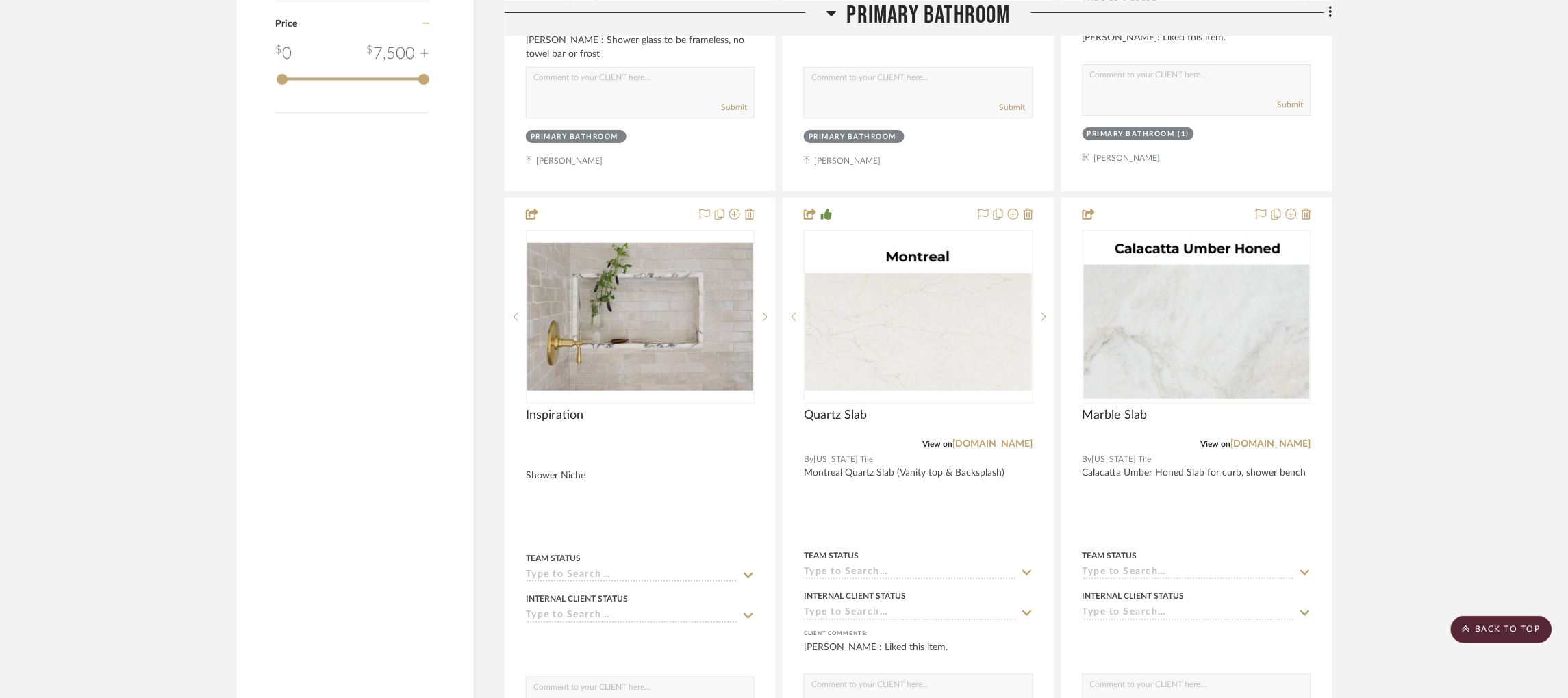
scroll to position [2044, 4]
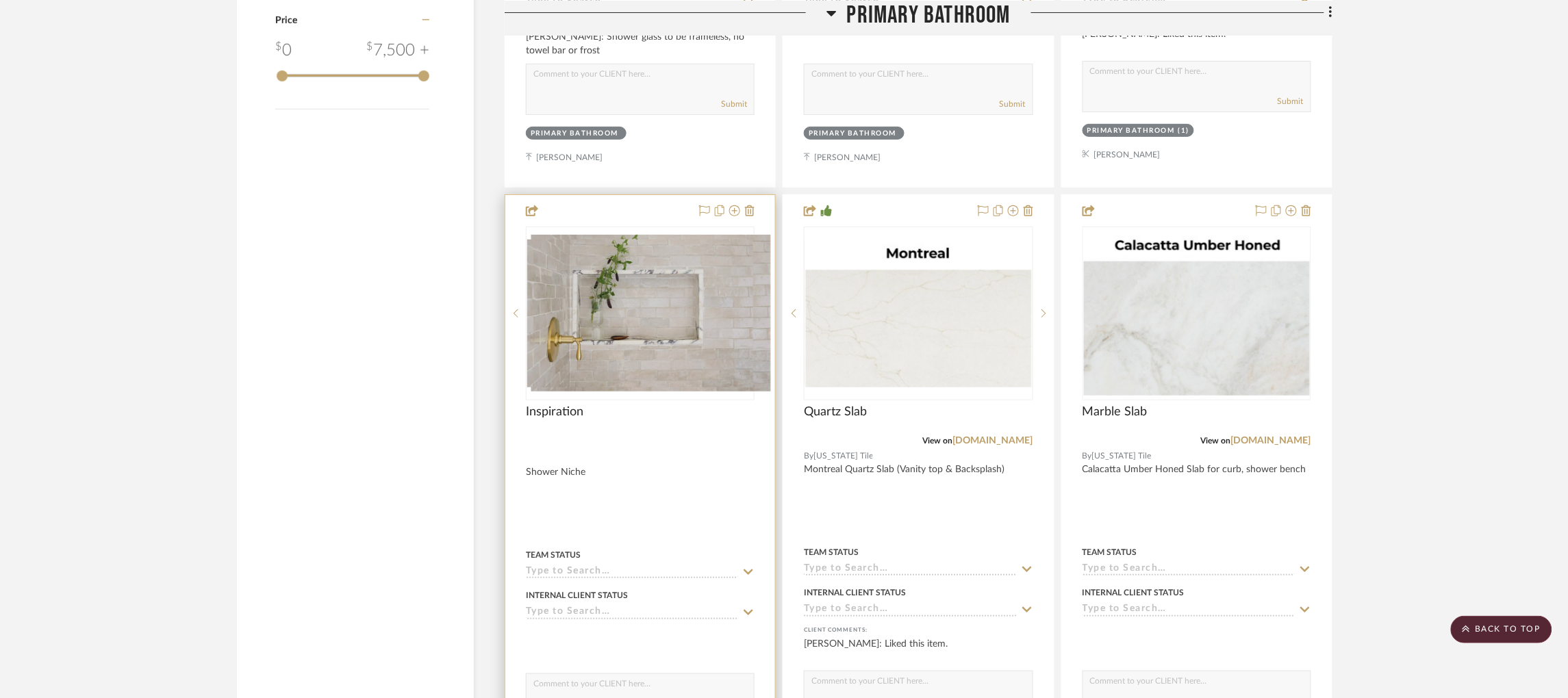
click at [729, 318] on icon at bounding box center [765, 313] width 5 height 10
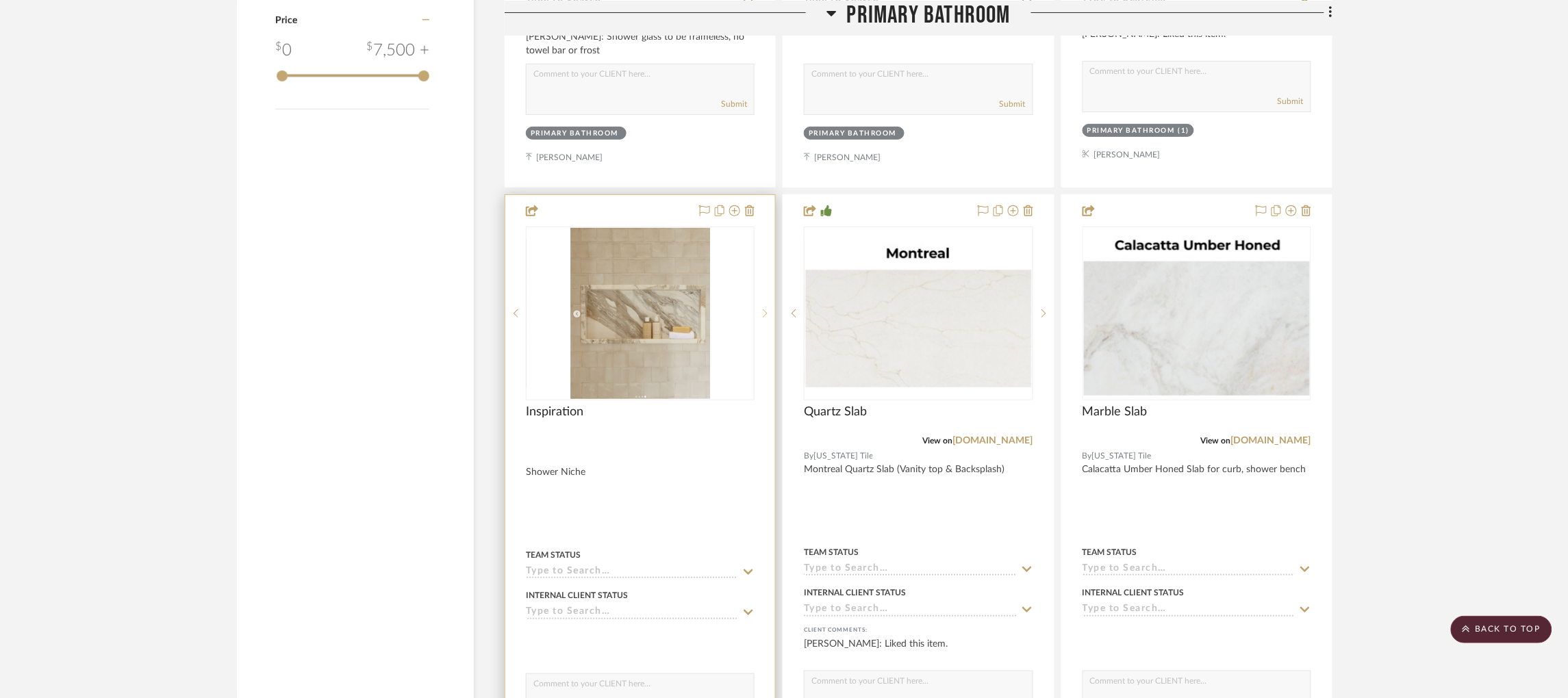
click at [729, 318] on sr-next-btn at bounding box center [765, 313] width 20 height 10
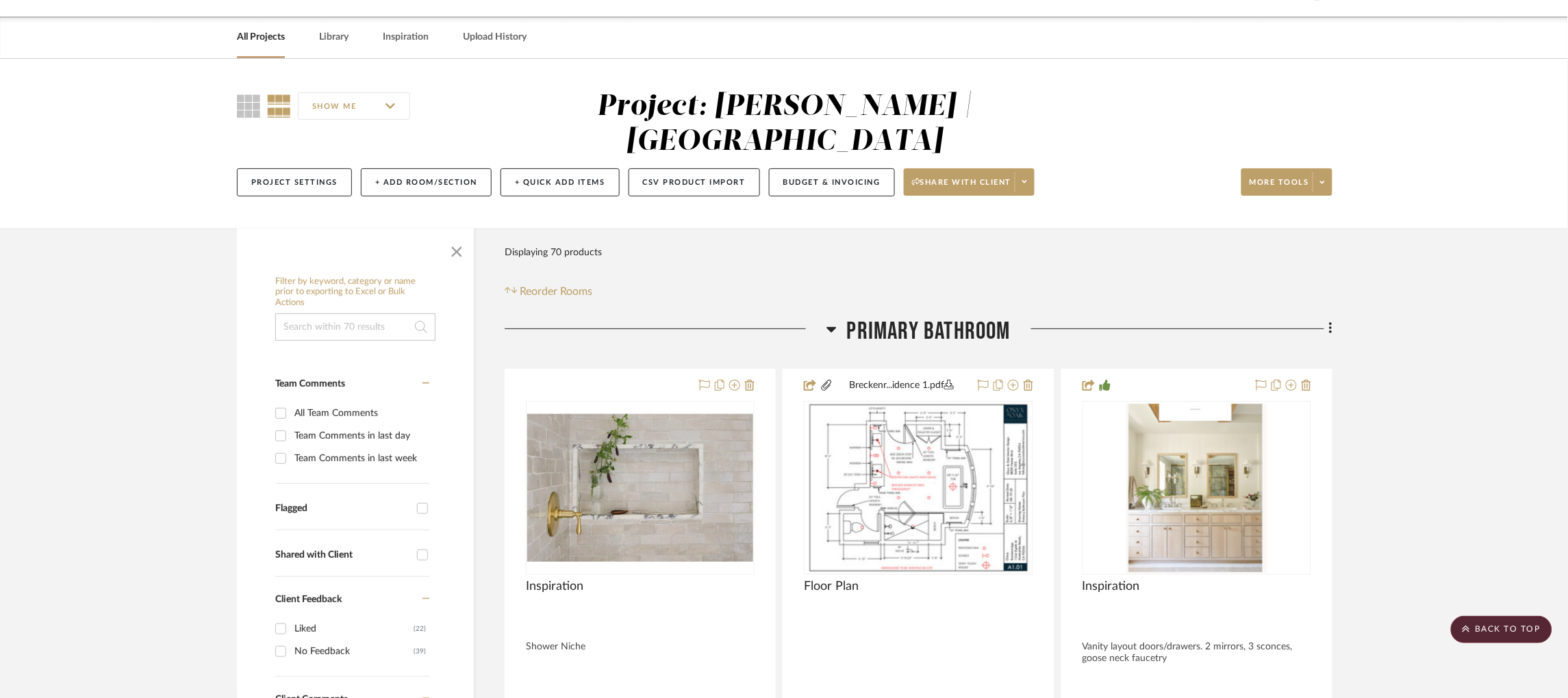
scroll to position [0, 4]
